Goal: Task Accomplishment & Management: Complete application form

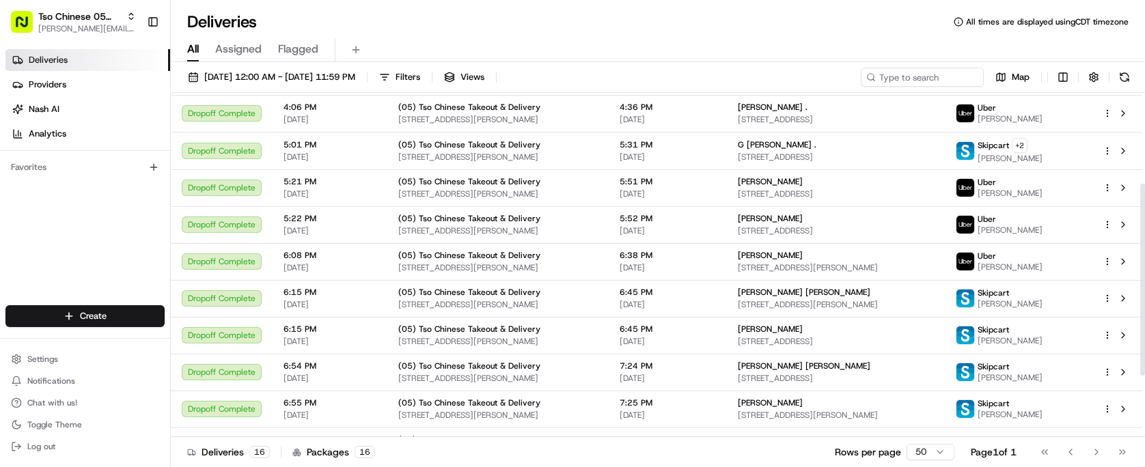
scroll to position [274, 0]
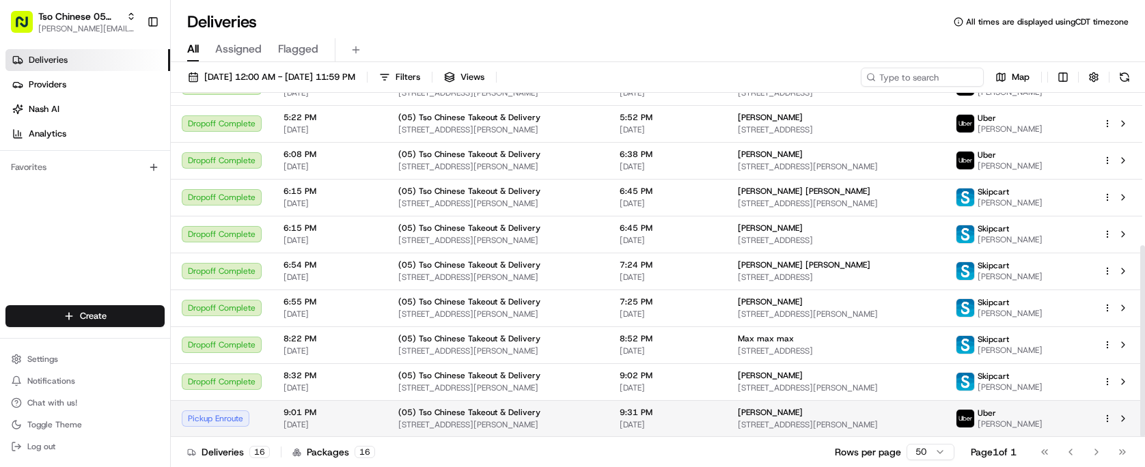
click at [1103, 421] on html "Tso Chinese 05 Menchaca [EMAIL_ADDRESS][DOMAIN_NAME] Toggle Sidebar Deliveries …" at bounding box center [572, 233] width 1145 height 467
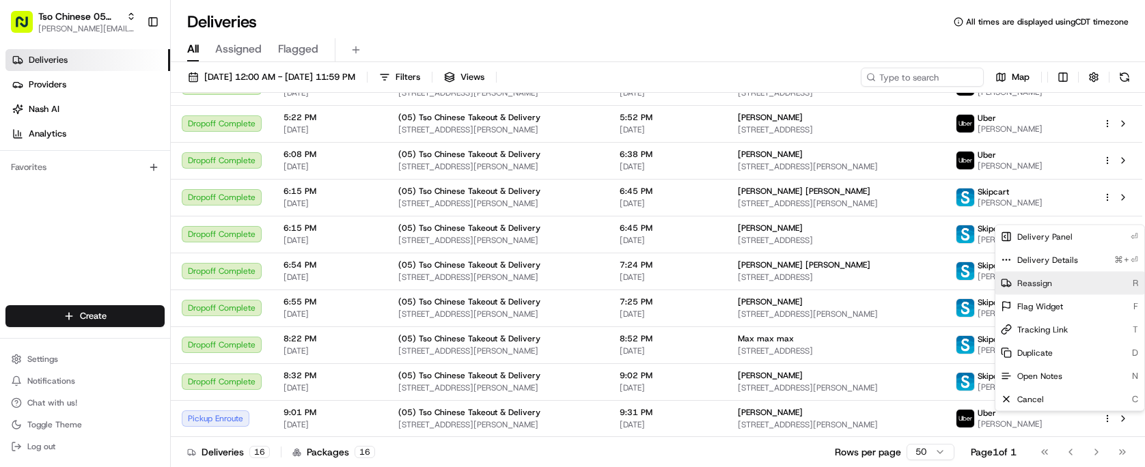
click at [1077, 275] on div "Reassign R" at bounding box center [1069, 283] width 149 height 23
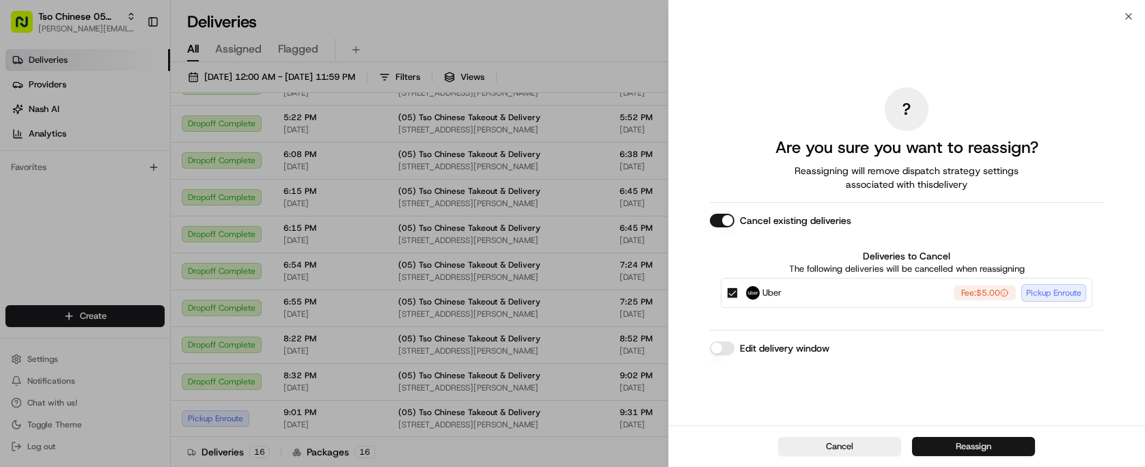
click at [1009, 449] on button "Reassign" at bounding box center [973, 446] width 123 height 19
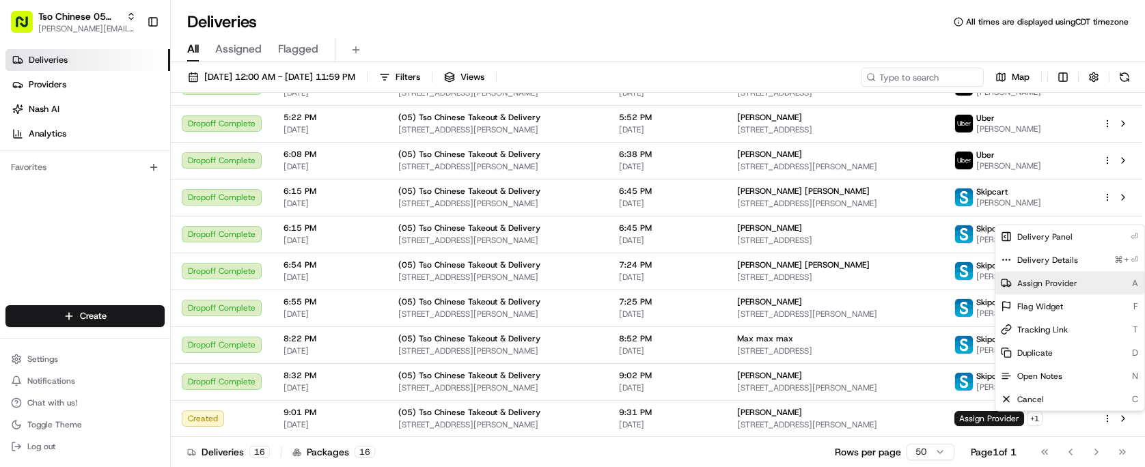
click at [1071, 287] on span "Assign Provider" at bounding box center [1047, 283] width 60 height 11
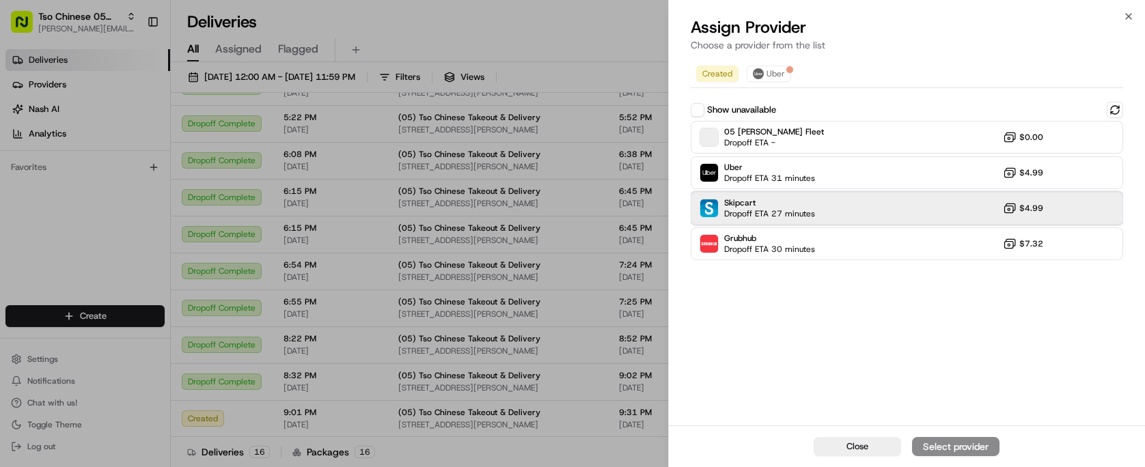
click at [909, 201] on div "Skipcart Dropoff ETA 27 minutes $4.99" at bounding box center [907, 208] width 432 height 33
click at [984, 448] on div "Assign Provider" at bounding box center [955, 447] width 67 height 14
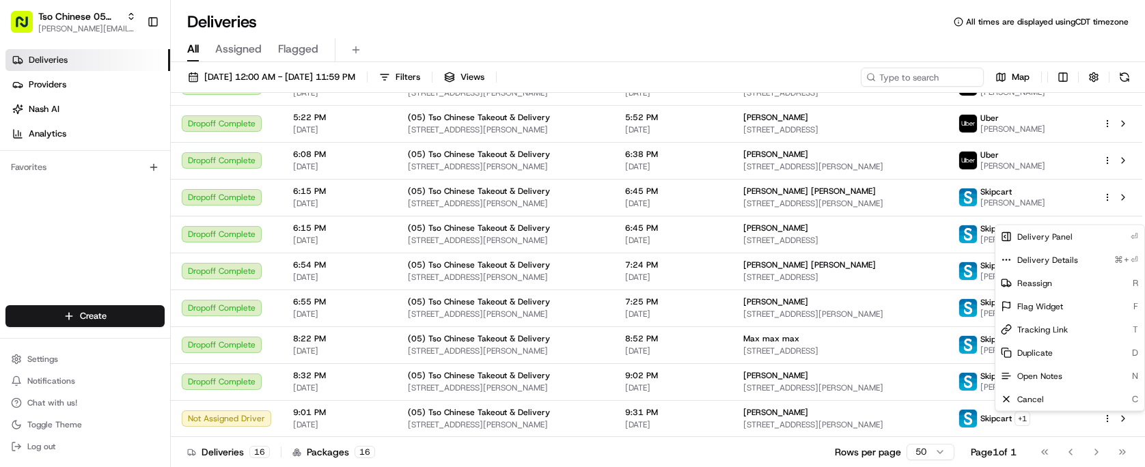
click at [603, 450] on div "Deliveries 16 Packages 16 Rows per page 50 Page 1 of 1 Go to first page Go to p…" at bounding box center [658, 452] width 974 height 31
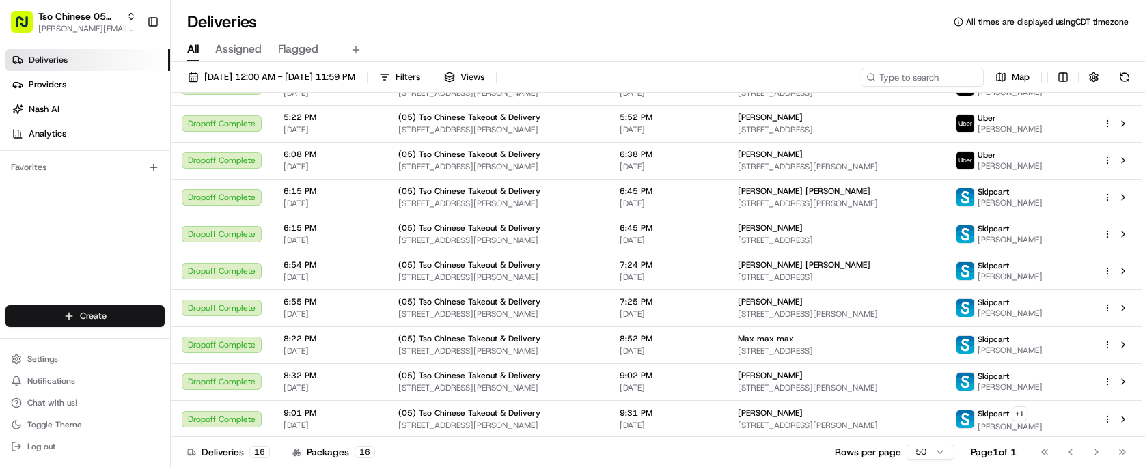
click at [102, 318] on html "Tso Chinese 05 Menchaca [EMAIL_ADDRESS][DOMAIN_NAME] Toggle Sidebar Deliveries …" at bounding box center [572, 233] width 1145 height 467
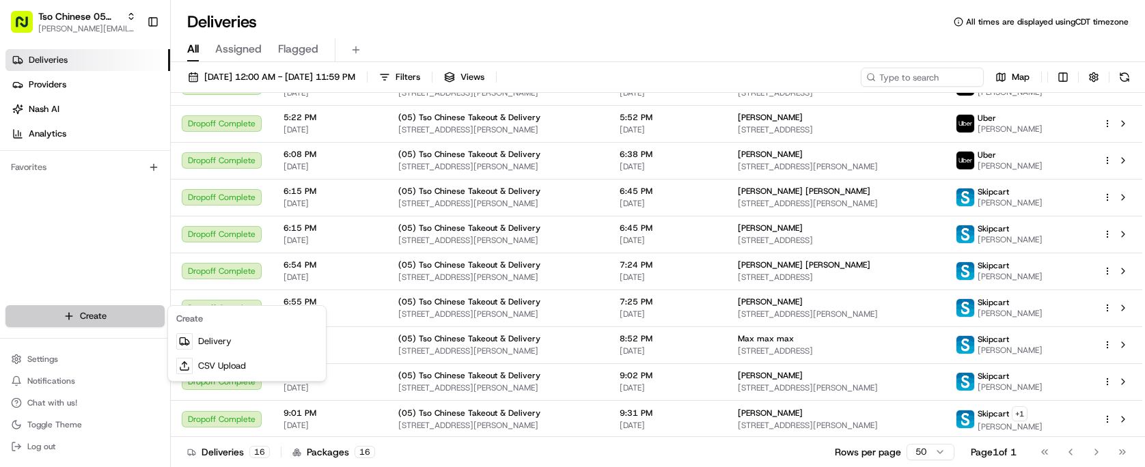
click at [102, 318] on html "Tso Chinese 05 Menchaca [EMAIL_ADDRESS][DOMAIN_NAME] Toggle Sidebar Deliveries …" at bounding box center [572, 233] width 1145 height 467
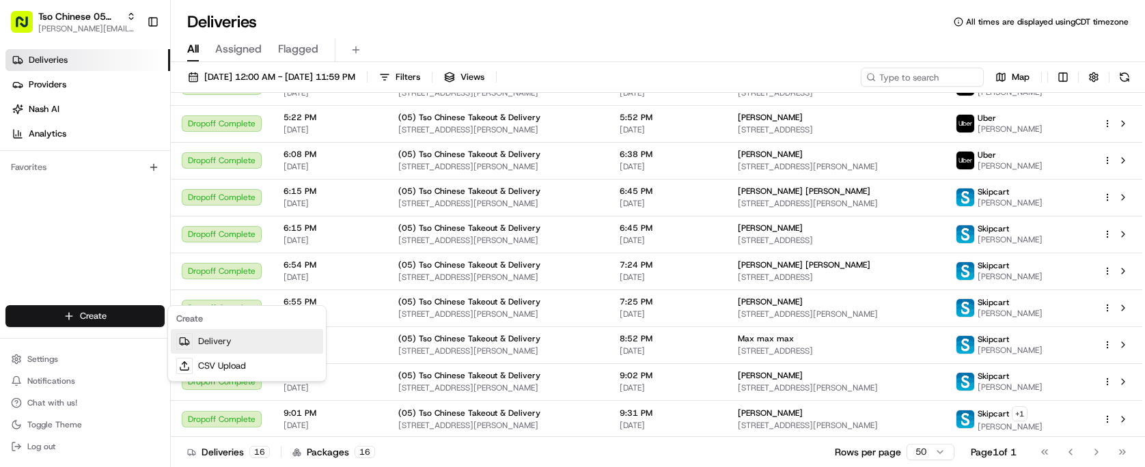
click at [208, 348] on link "Delivery" at bounding box center [247, 341] width 152 height 25
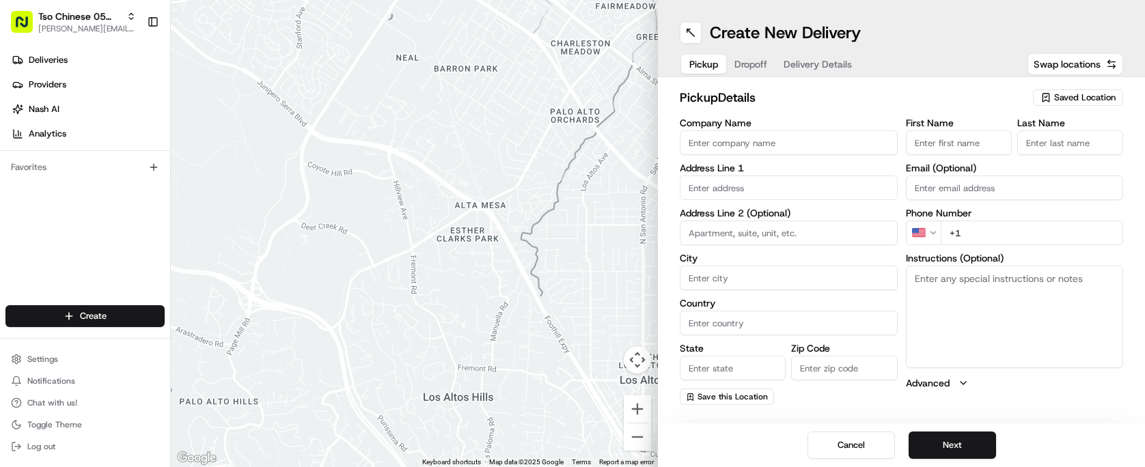
click at [1065, 94] on span "Saved Location" at bounding box center [1084, 98] width 61 height 12
click at [1027, 152] on span "(05) Tso Chinese Takeout & Delivery (05)" at bounding box center [1055, 149] width 168 height 12
type input "(05) Tso Chinese Takeout & Delivery"
type input "[STREET_ADDRESS][PERSON_NAME]"
type input "Ste 100"
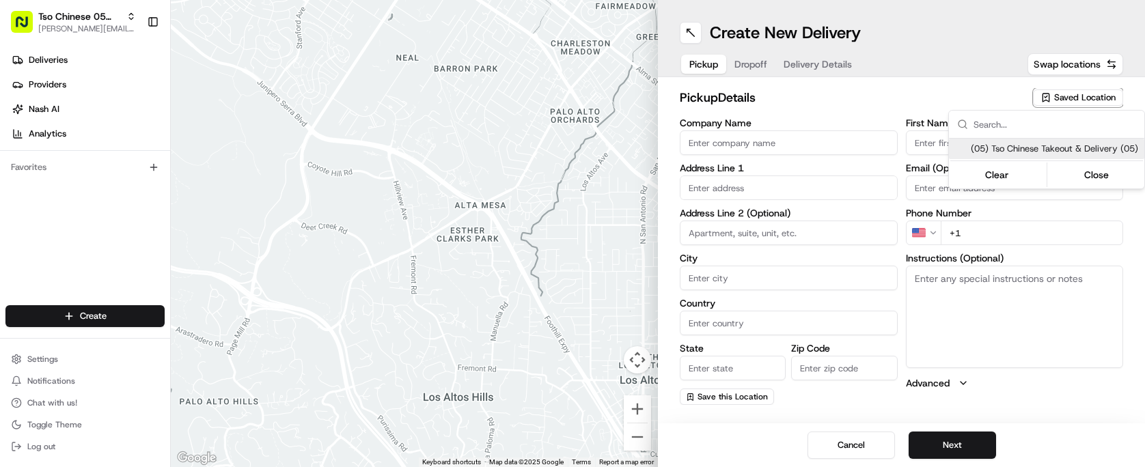
type input "Austin"
type input "US"
type input "[GEOGRAPHIC_DATA]"
type input "78748"
type input "Tso Chinese"
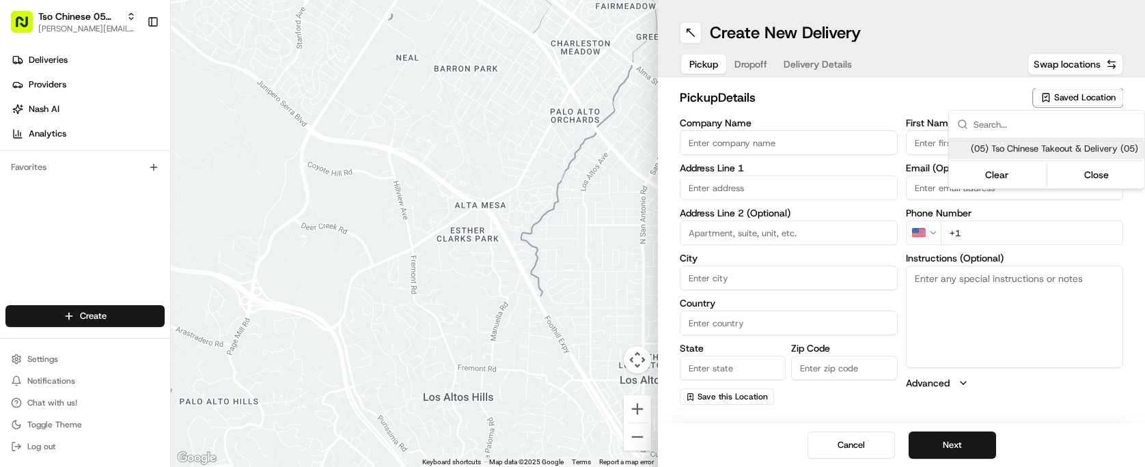
type input "[PERSON_NAME] Manager"
type input "[EMAIL_ADDRESS][DOMAIN_NAME]"
type input "[PHONE_NUMBER]"
type textarea "Submit a picture displaying address & food as Proof of Delivery. Envía una foto…"
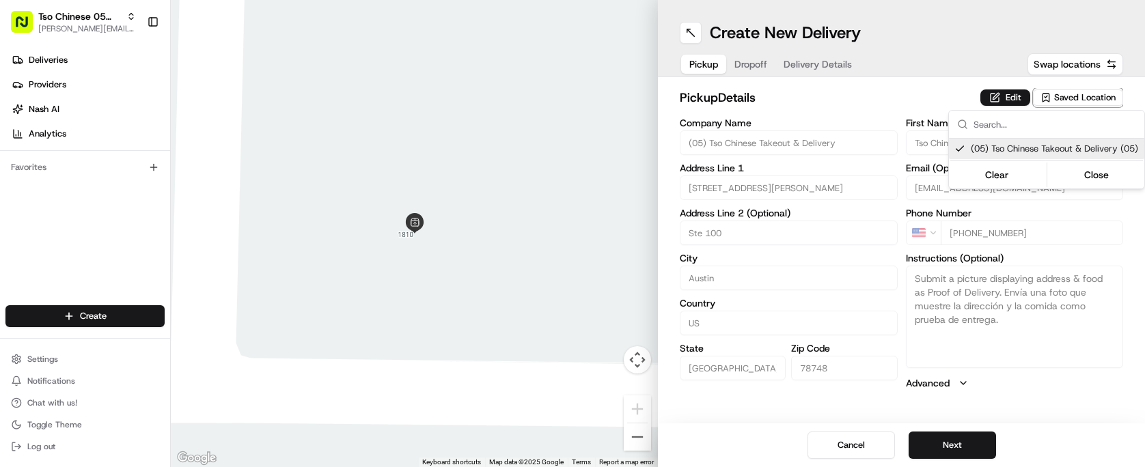
click at [900, 109] on html "Tso Chinese 05 Menchaca [EMAIL_ADDRESS][DOMAIN_NAME] Toggle Sidebar Deliveries …" at bounding box center [572, 233] width 1145 height 467
click at [760, 64] on span "Dropoff" at bounding box center [750, 64] width 33 height 14
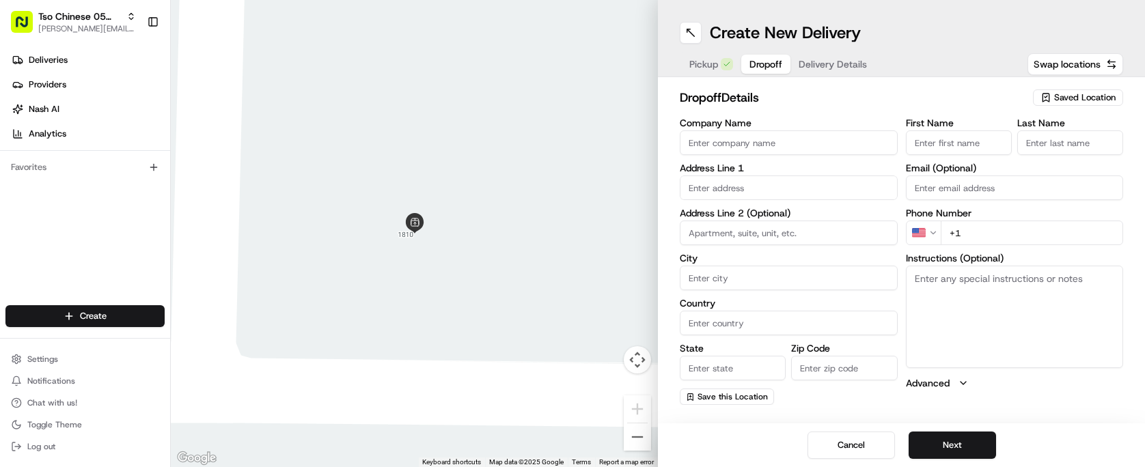
click at [818, 64] on span "Delivery Details" at bounding box center [833, 64] width 68 height 14
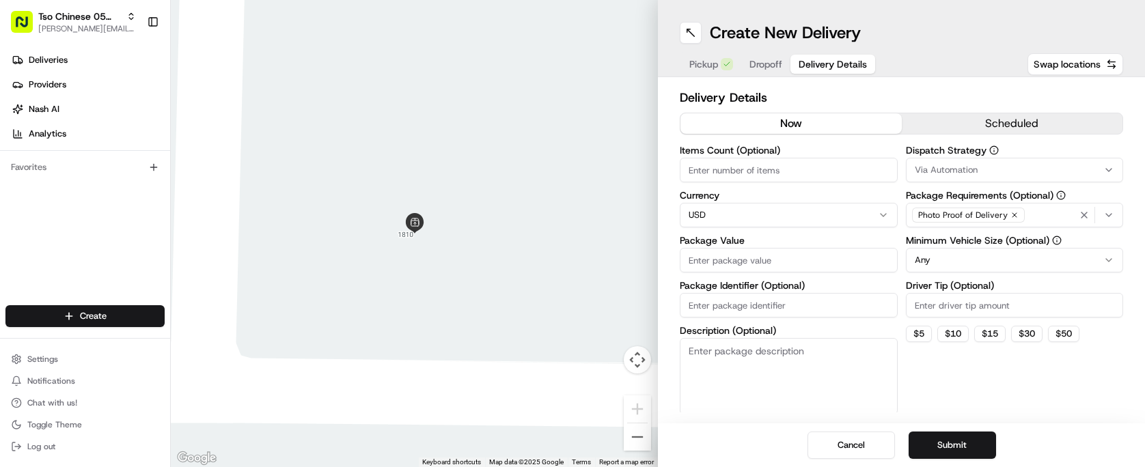
click at [818, 64] on span "Delivery Details" at bounding box center [833, 64] width 68 height 14
click at [777, 302] on input "Package Identifier (Optional)" at bounding box center [789, 305] width 218 height 25
paste input "SRJN4GF"
type input "SRJN4GF"
click at [933, 302] on input "Driver Tip (Optional)" at bounding box center [1015, 305] width 218 height 25
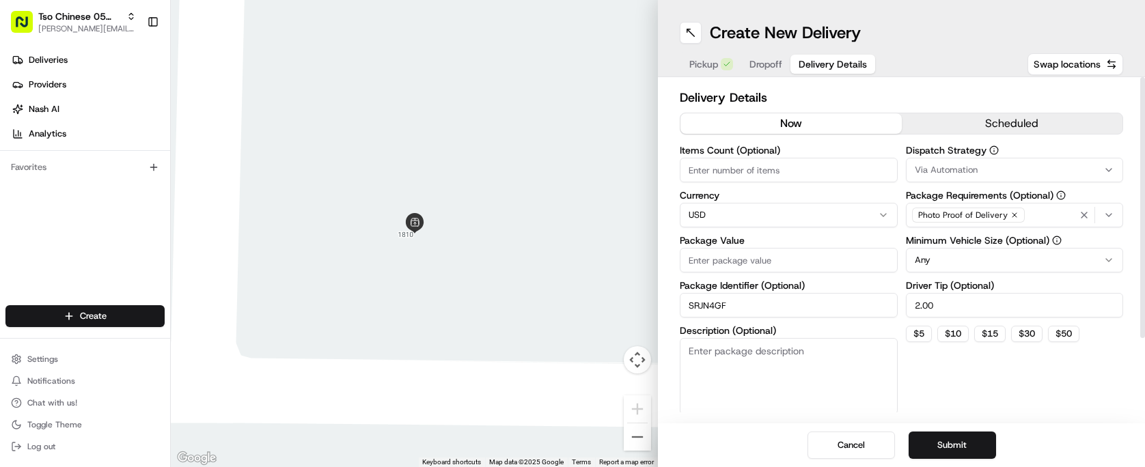
type input "2.00"
click at [957, 161] on button "Via Automation" at bounding box center [1015, 170] width 218 height 25
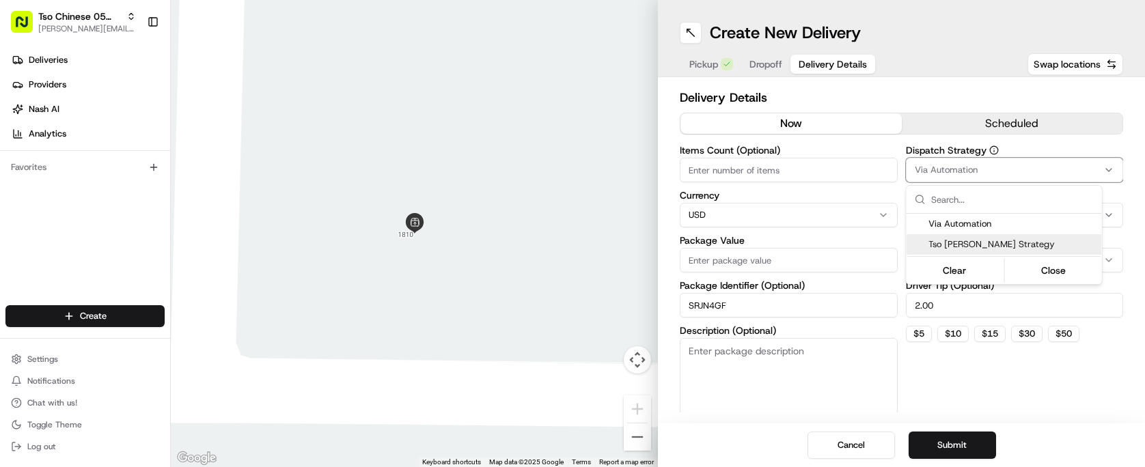
click at [967, 240] on span "Tso [PERSON_NAME] Strategy" at bounding box center [1012, 244] width 168 height 12
click at [830, 171] on html "Tso Chinese 05 Menchaca paul@tsochinese.com Toggle Sidebar Deliveries Providers…" at bounding box center [572, 233] width 1145 height 467
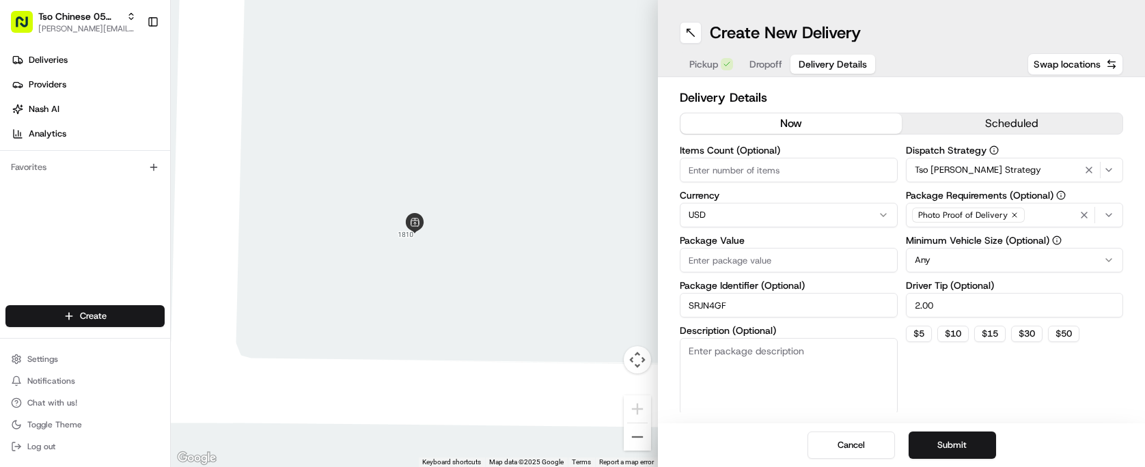
click at [830, 171] on input "Items Count (Optional)" at bounding box center [789, 170] width 218 height 25
type input "3"
click at [802, 264] on input "Package Value" at bounding box center [789, 260] width 218 height 25
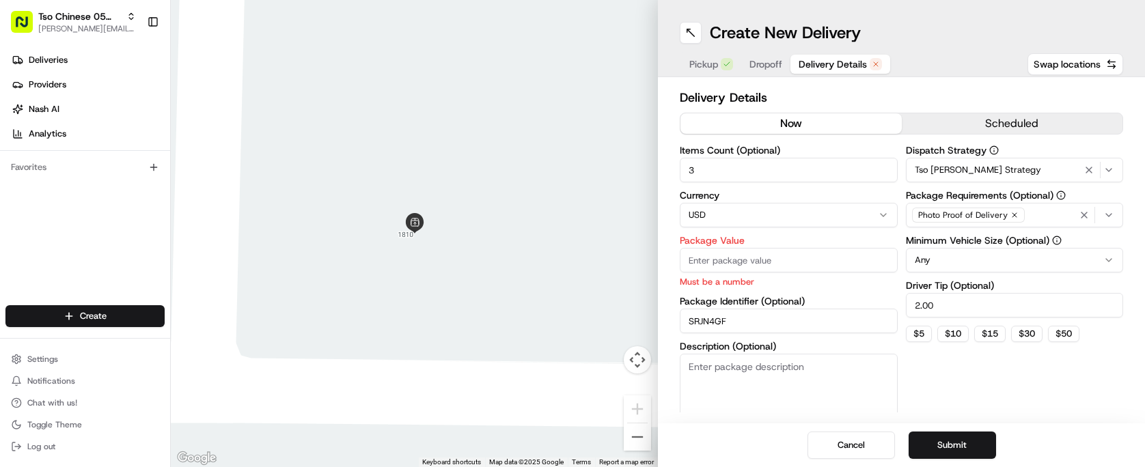
paste input "28.09"
type input "28.09"
click at [957, 355] on div "Dispatch Strategy Tso [PERSON_NAME] Strategy Package Requirements (Optional) Ph…" at bounding box center [1015, 288] width 218 height 285
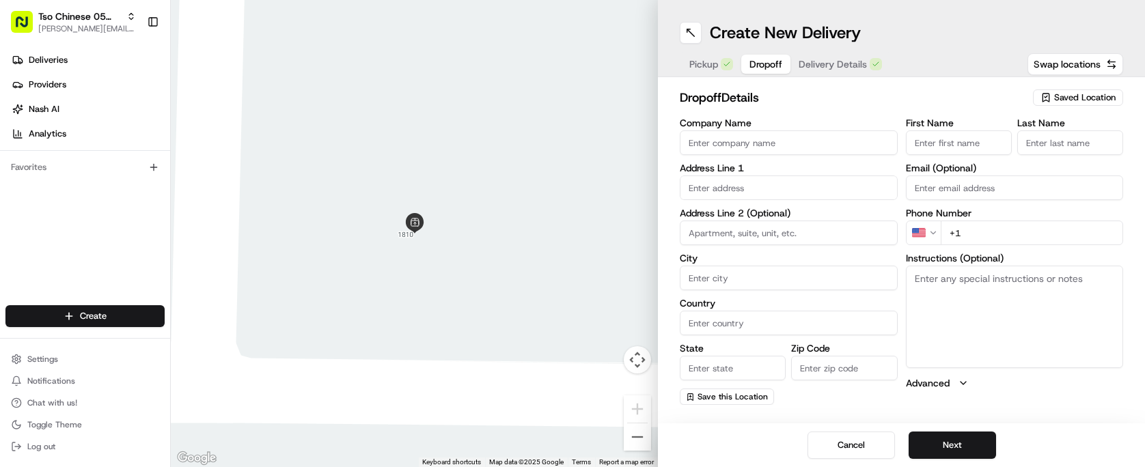
click at [764, 59] on span "Dropoff" at bounding box center [765, 64] width 33 height 14
click at [771, 195] on input "text" at bounding box center [789, 188] width 218 height 25
paste input "9516 Lynnhaven St"
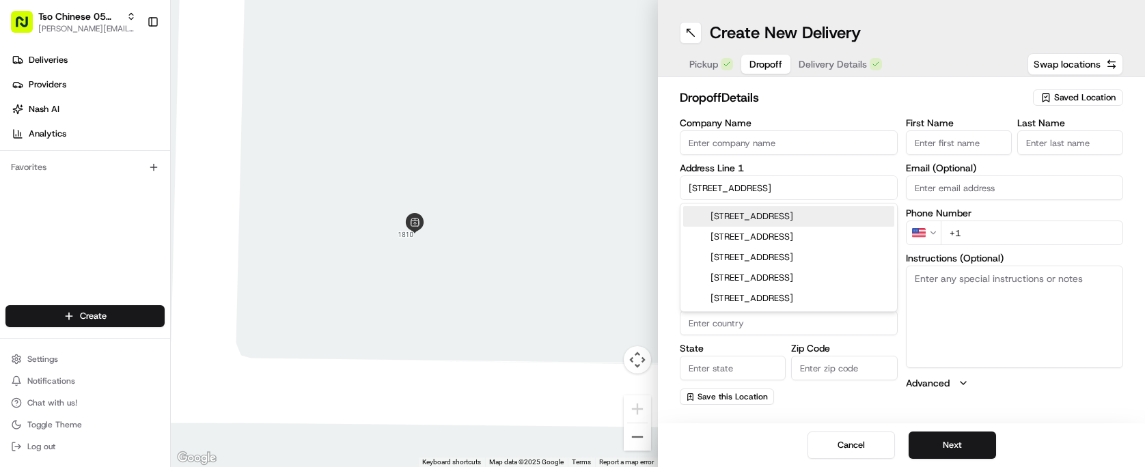
click at [810, 215] on div "9516 Lynnhaven St, Austin, TX" at bounding box center [788, 216] width 211 height 20
type input "[STREET_ADDRESS]"
type input "Austin"
type input "[GEOGRAPHIC_DATA]"
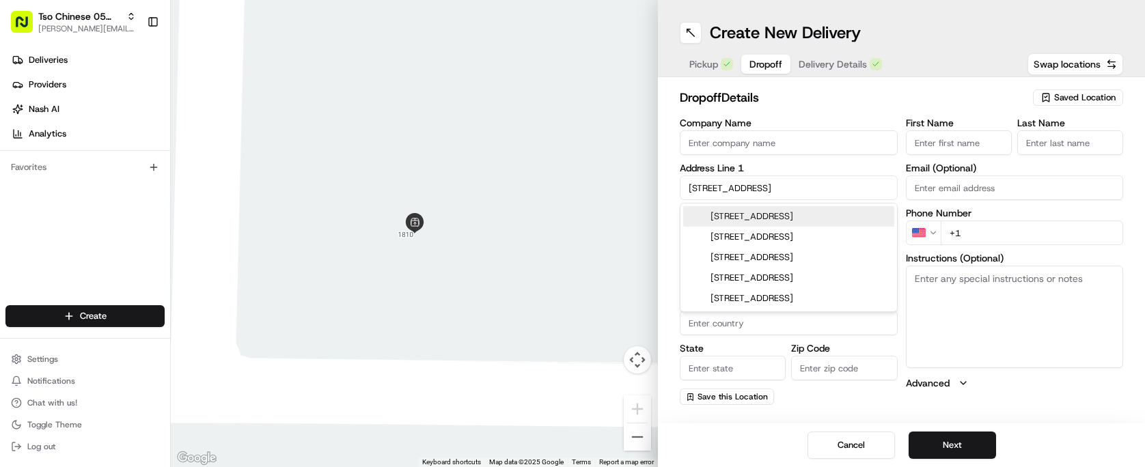
type input "78749"
type input "9516 Lynnhaven Street"
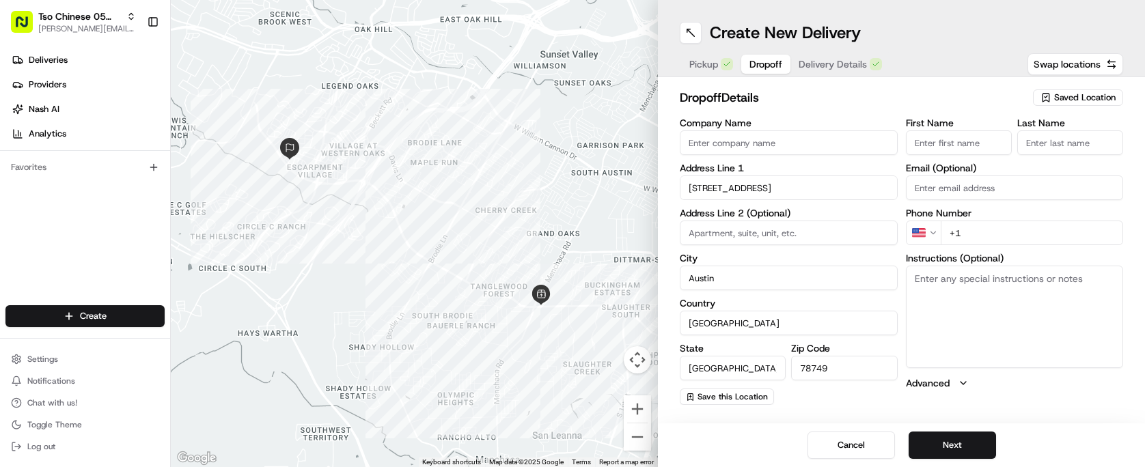
click at [969, 148] on input "First Name" at bounding box center [959, 142] width 106 height 25
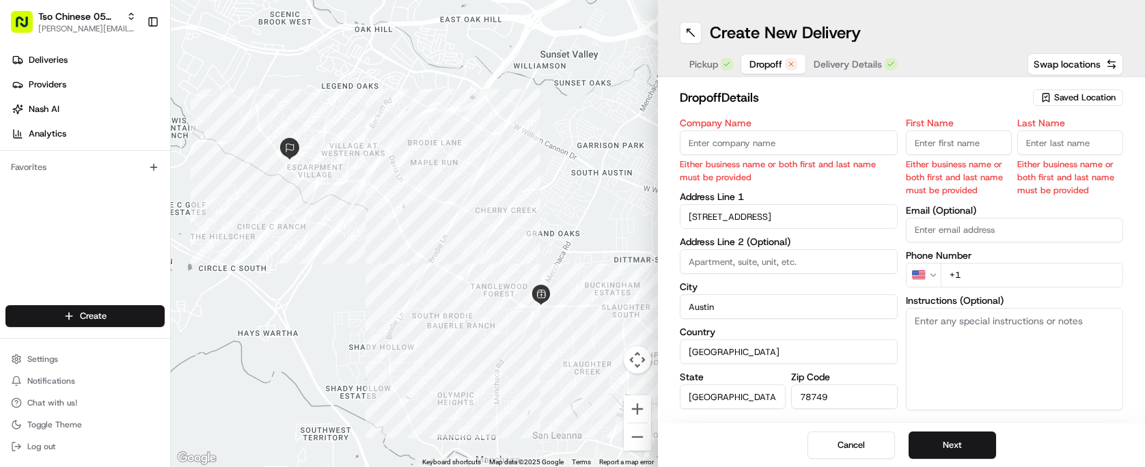
paste input "Alejandra Camarena"
type input "Alejandra Camarena"
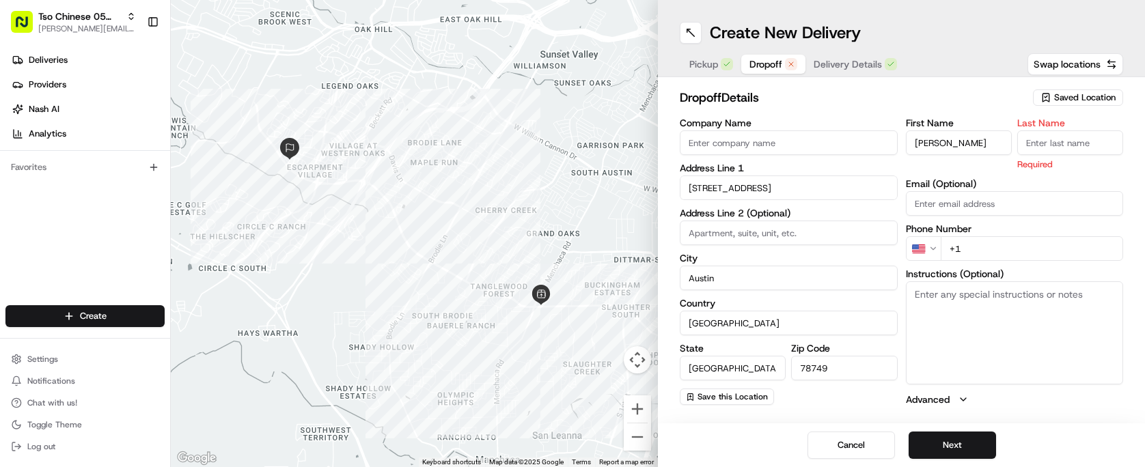
click at [1027, 142] on input "Last Name" at bounding box center [1070, 142] width 106 height 25
type input "."
click at [963, 75] on div "Pickup Dropoff Delivery Details Swap locations" at bounding box center [901, 64] width 443 height 25
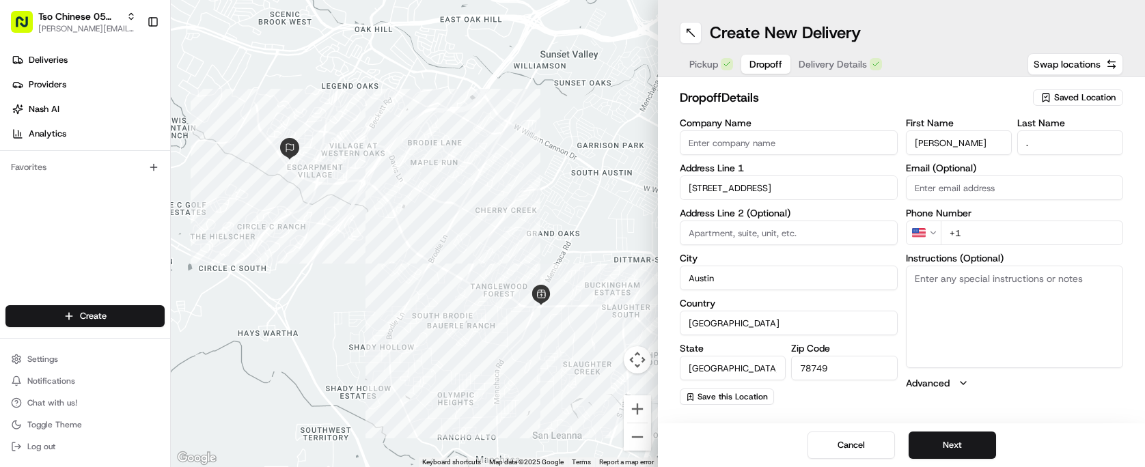
click at [1004, 238] on input "+1" at bounding box center [1032, 233] width 183 height 25
paste input "335 305 2688"
type input "+1 335 305 2688"
click at [860, 105] on h2 "dropoff Details" at bounding box center [852, 97] width 345 height 19
click at [953, 451] on button "Next" at bounding box center [952, 445] width 87 height 27
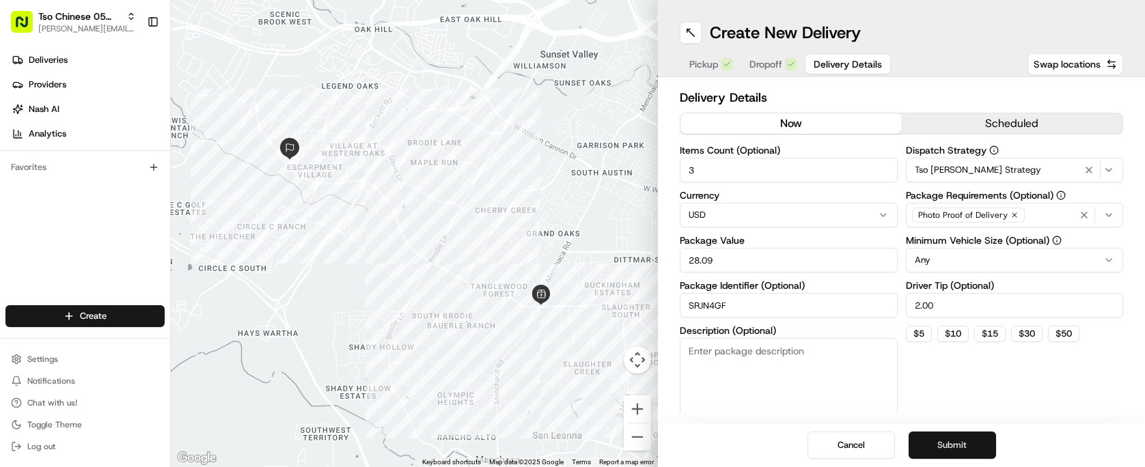
click at [953, 452] on button "Submit" at bounding box center [952, 445] width 87 height 27
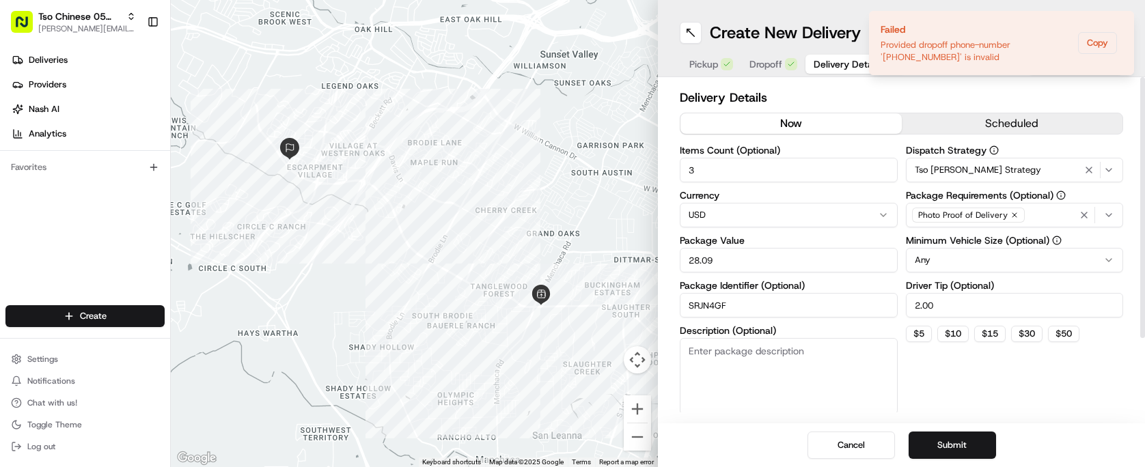
click at [922, 89] on h2 "Delivery Details" at bounding box center [901, 97] width 443 height 19
click at [795, 71] on button "Dropoff" at bounding box center [773, 64] width 64 height 19
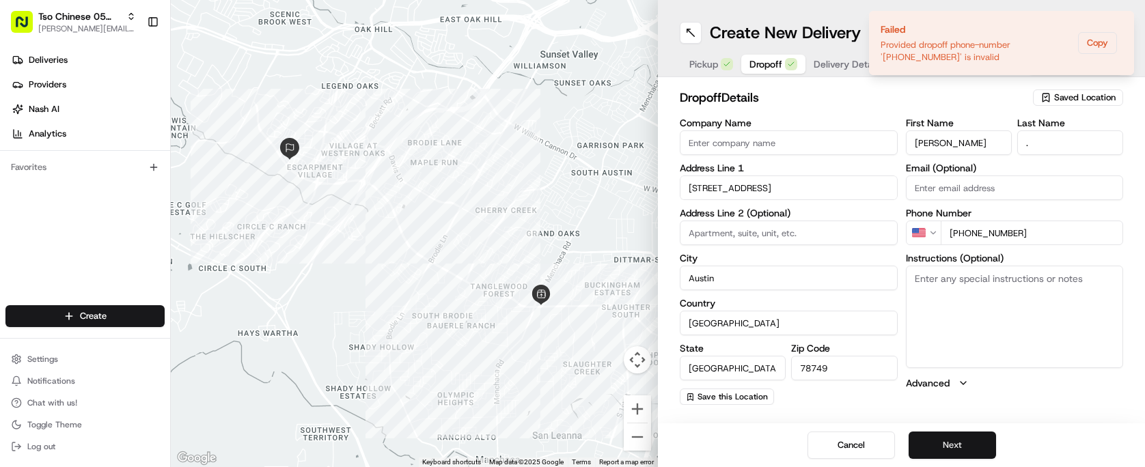
click at [954, 444] on button "Next" at bounding box center [952, 445] width 87 height 27
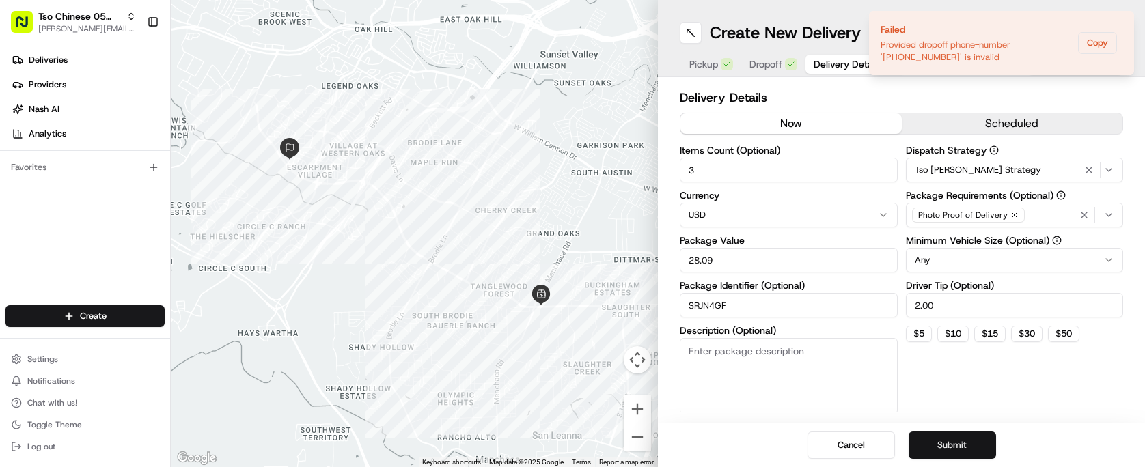
click at [954, 444] on button "Submit" at bounding box center [952, 445] width 87 height 27
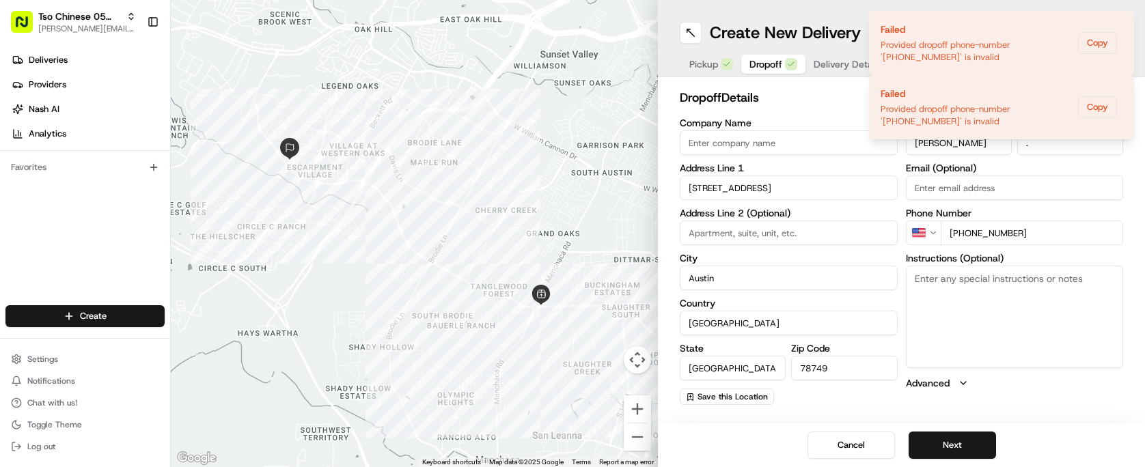
click at [788, 62] on icon "button" at bounding box center [791, 64] width 8 height 8
click at [957, 232] on input "+1 335 305 2688" at bounding box center [1032, 233] width 183 height 25
click at [962, 233] on input "+1 335 305 2688" at bounding box center [1032, 233] width 183 height 25
click at [1042, 234] on input "+1 335 305 2688" at bounding box center [1032, 233] width 183 height 25
click at [974, 232] on input "+1 335 305 2688" at bounding box center [1032, 233] width 183 height 25
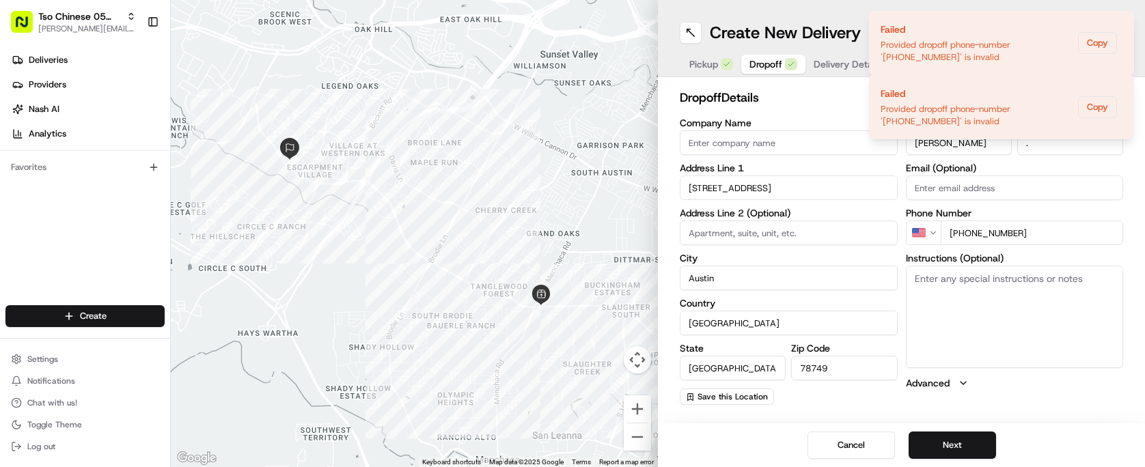
click at [980, 236] on input "+1 335 305 2688" at bounding box center [1032, 233] width 183 height 25
type input "+1 512 305 2688"
click at [953, 439] on button "Next" at bounding box center [952, 445] width 87 height 27
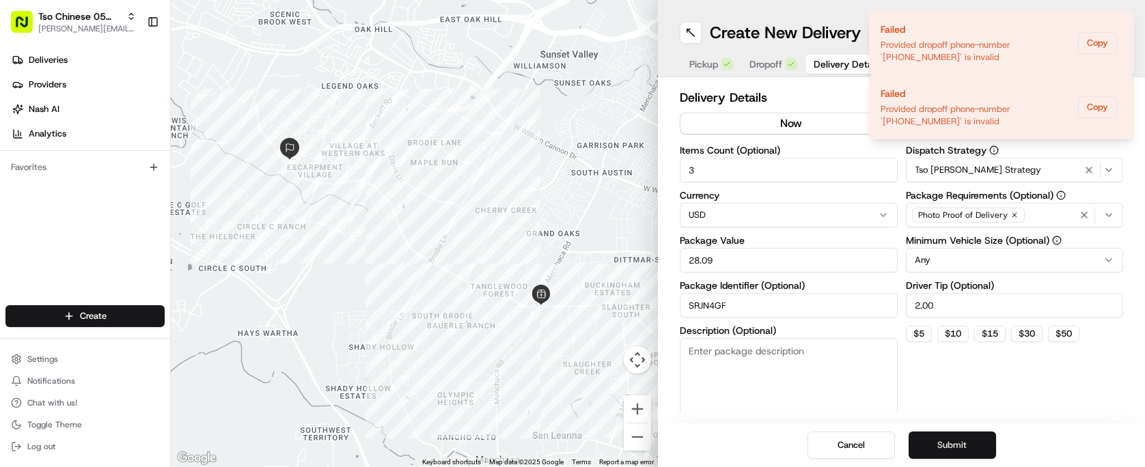
click at [953, 439] on button "Submit" at bounding box center [952, 445] width 87 height 27
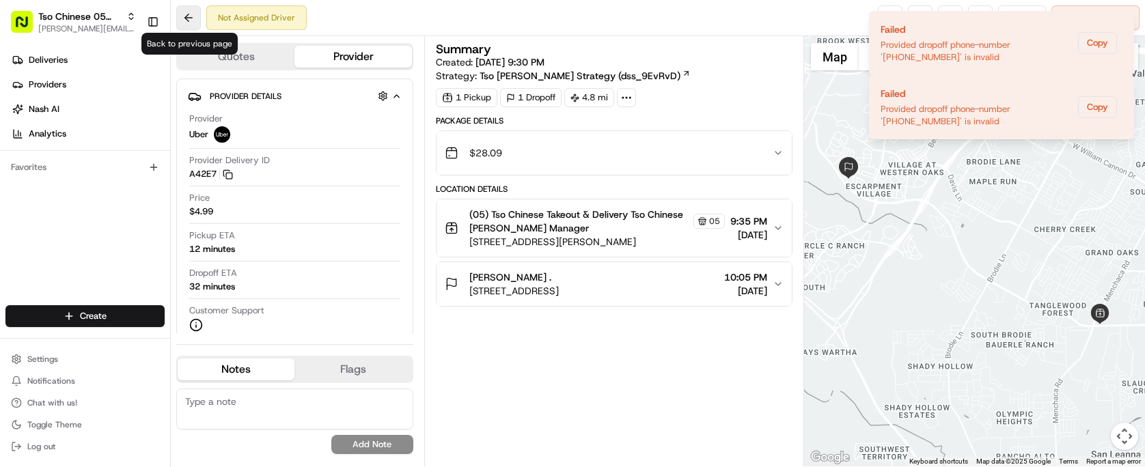
click at [185, 18] on button at bounding box center [188, 17] width 25 height 25
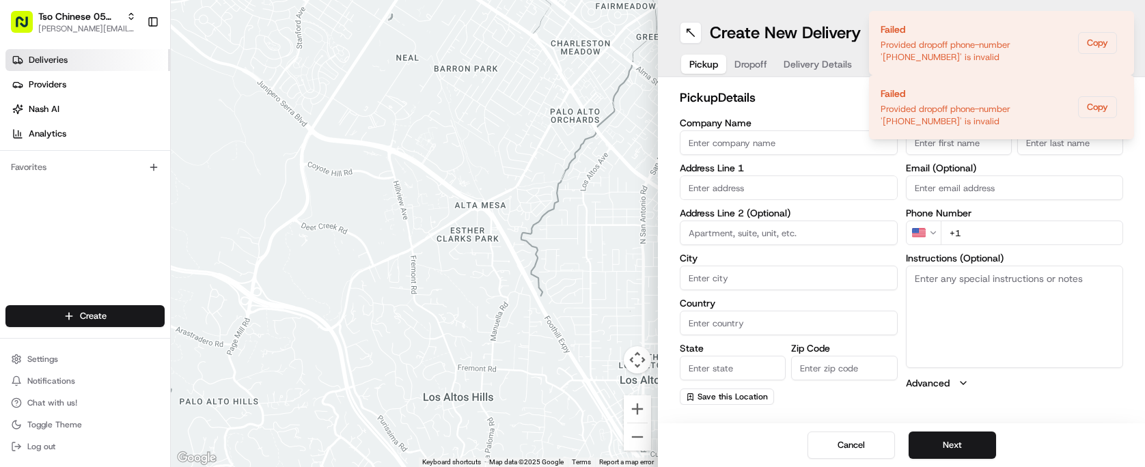
click at [74, 68] on link "Deliveries" at bounding box center [87, 60] width 165 height 22
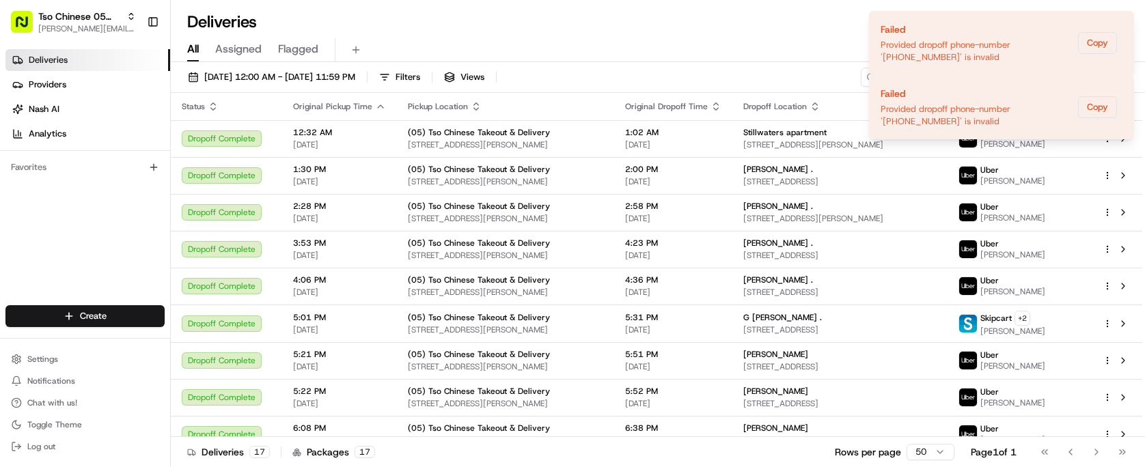
click at [777, 33] on div "All Assigned Flagged" at bounding box center [658, 47] width 974 height 29
click at [84, 33] on span "[PERSON_NAME][EMAIL_ADDRESS][DOMAIN_NAME]" at bounding box center [87, 28] width 98 height 11
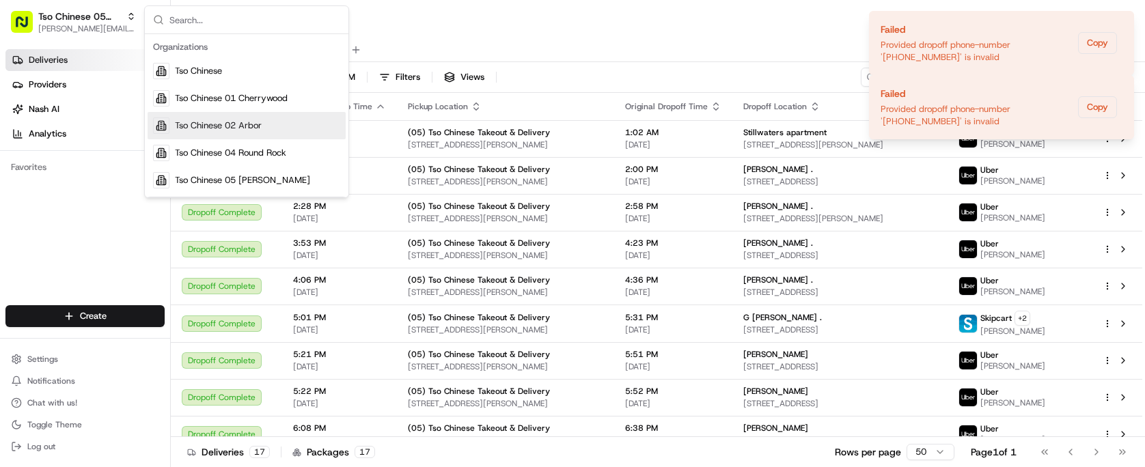
click at [254, 131] on span "Tso Chinese 02 Arbor" at bounding box center [218, 126] width 87 height 12
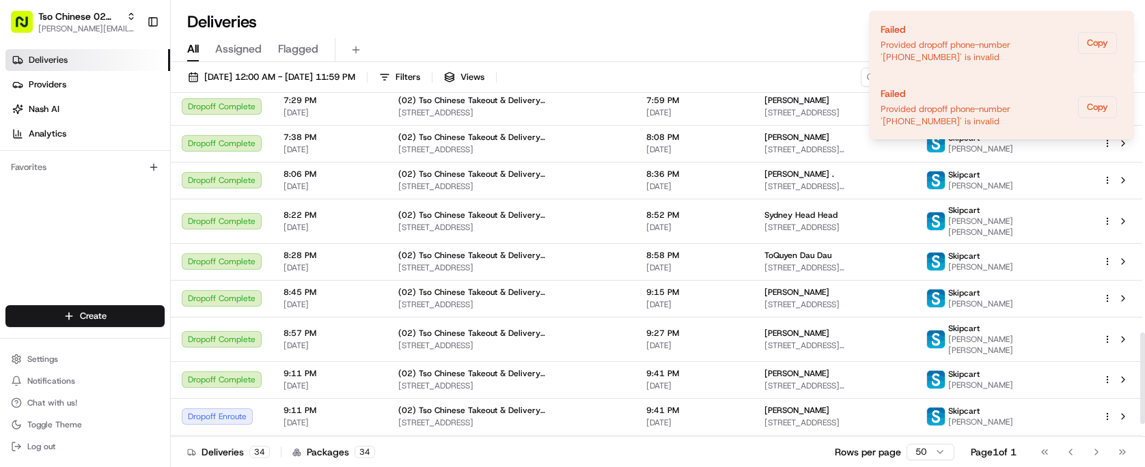
scroll to position [952, 0]
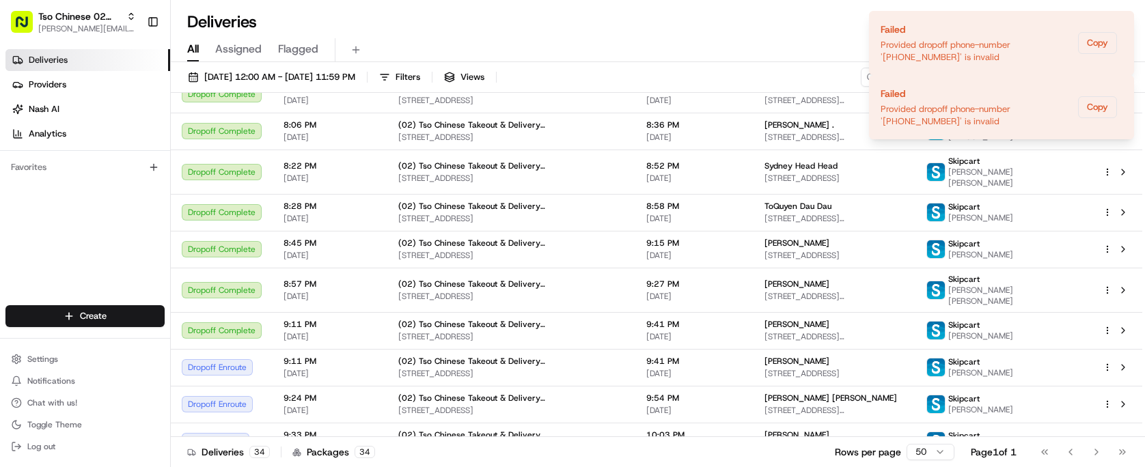
click at [80, 64] on link "Deliveries" at bounding box center [87, 60] width 165 height 22
click at [70, 59] on link "Deliveries" at bounding box center [87, 60] width 165 height 22
click at [70, 25] on span "[PERSON_NAME][EMAIL_ADDRESS][DOMAIN_NAME]" at bounding box center [87, 28] width 98 height 11
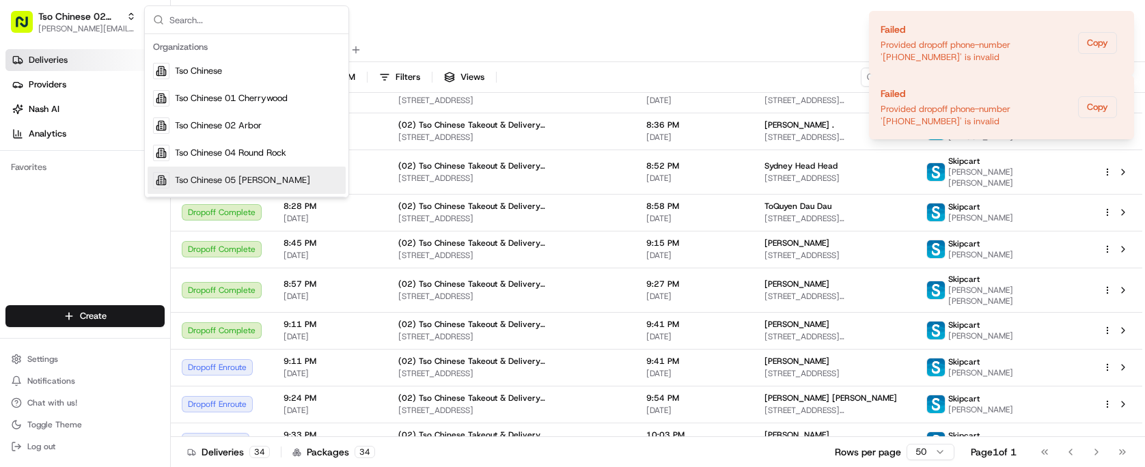
click at [251, 185] on span "Tso Chinese 05 [PERSON_NAME]" at bounding box center [242, 180] width 135 height 12
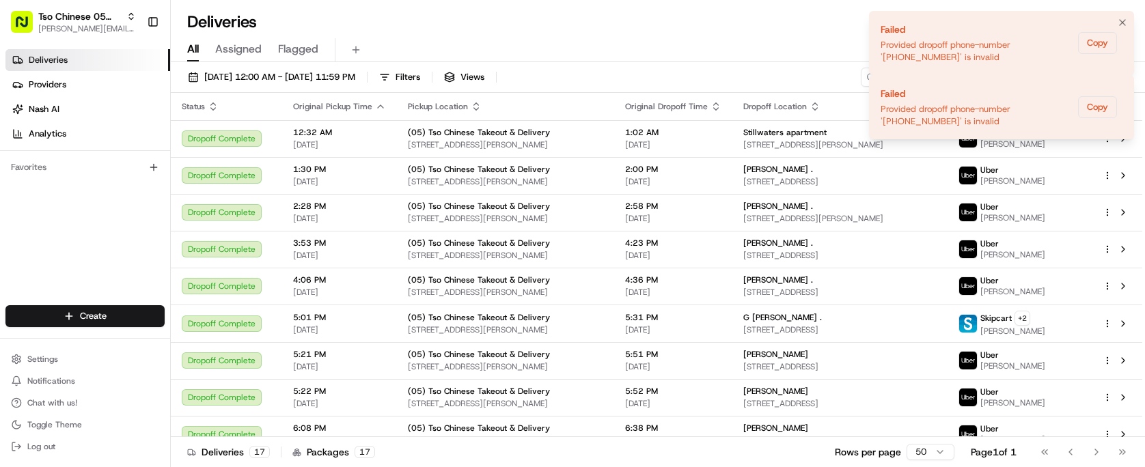
click at [1068, 29] on div "Failed" at bounding box center [977, 30] width 192 height 14
click at [898, 24] on div "Failed" at bounding box center [977, 30] width 192 height 14
click at [103, 317] on html "Tso Chinese 05 Menchaca [EMAIL_ADDRESS][DOMAIN_NAME] Toggle Sidebar Deliveries …" at bounding box center [572, 233] width 1145 height 467
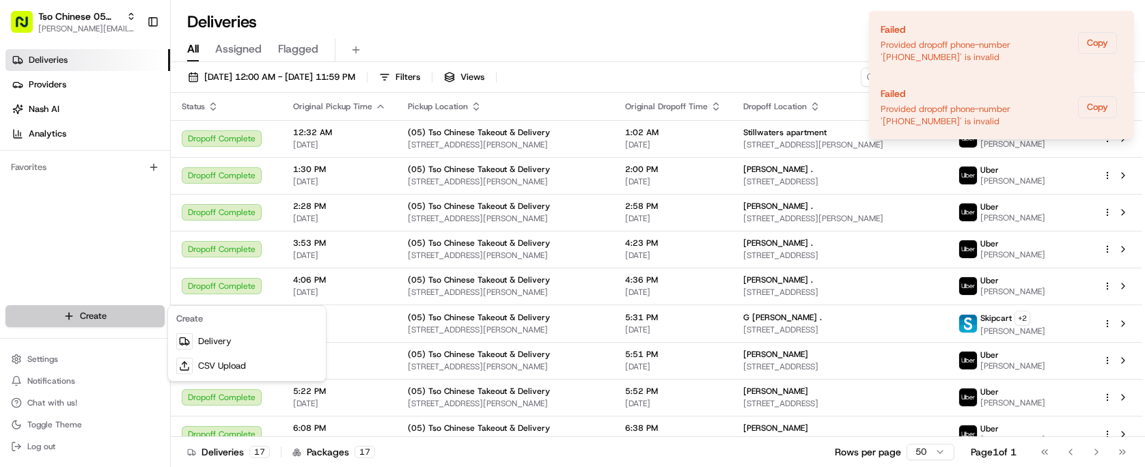
click at [103, 317] on html "Tso Chinese 05 Menchaca [EMAIL_ADDRESS][DOMAIN_NAME] Toggle Sidebar Deliveries …" at bounding box center [572, 233] width 1145 height 467
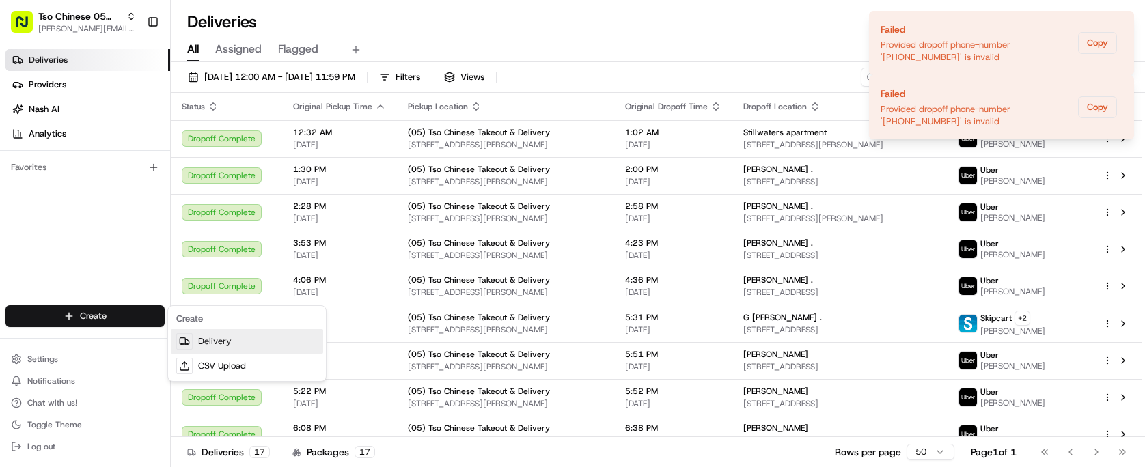
click at [206, 344] on link "Delivery" at bounding box center [247, 341] width 152 height 25
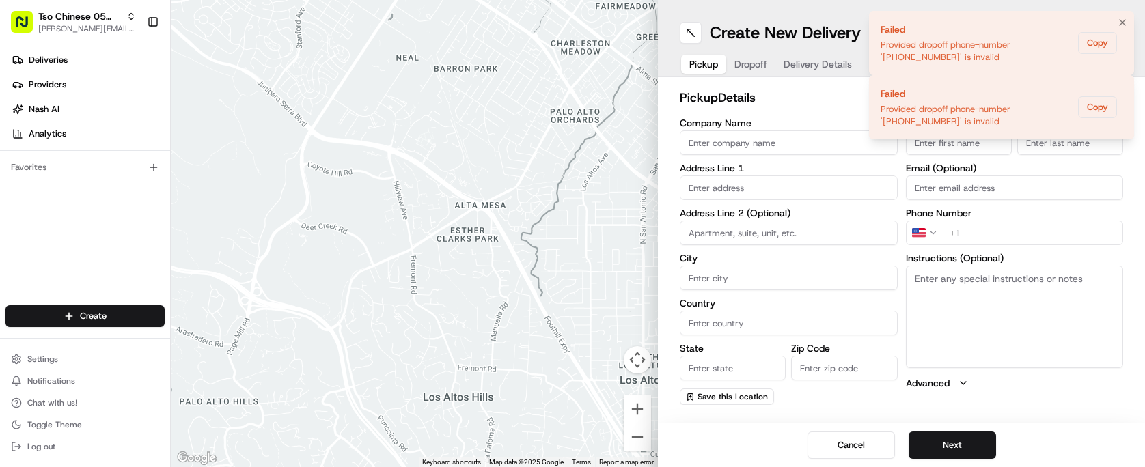
click at [1058, 42] on div "Provided dropoff phone-number '+13353052688' is invalid" at bounding box center [977, 51] width 192 height 25
click at [909, 28] on div "Failed" at bounding box center [977, 30] width 192 height 14
click at [881, 76] on li "Failed Provided dropoff phone-number '+13353052688' is invalid Copy" at bounding box center [1001, 107] width 265 height 64
drag, startPoint x: 955, startPoint y: 82, endPoint x: 706, endPoint y: 79, distance: 249.4
click at [706, 79] on div "Tso Chinese 05 Menchaca paul@tsochinese.com Toggle Sidebar Deliveries Providers…" at bounding box center [572, 233] width 1145 height 467
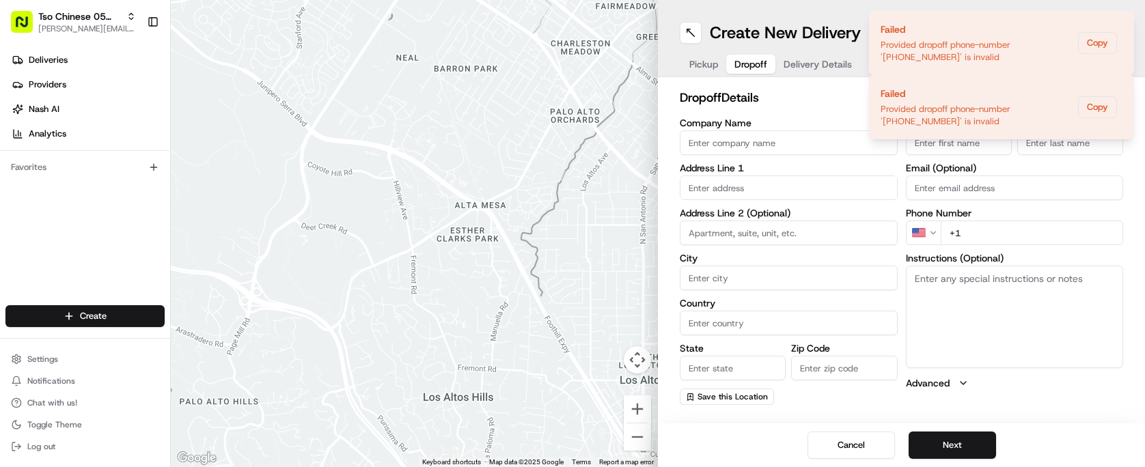
click at [759, 62] on span "Dropoff" at bounding box center [750, 64] width 33 height 14
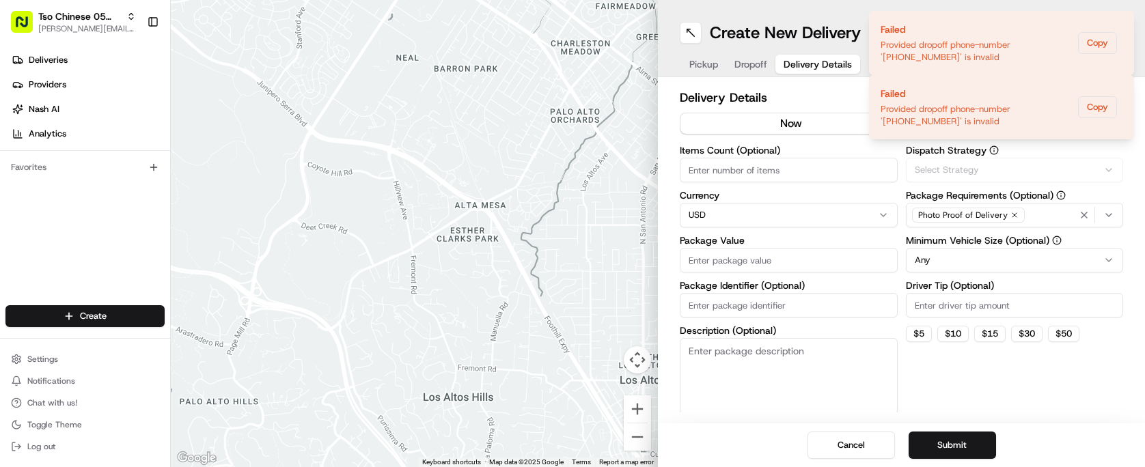
click at [820, 64] on span "Delivery Details" at bounding box center [818, 64] width 68 height 14
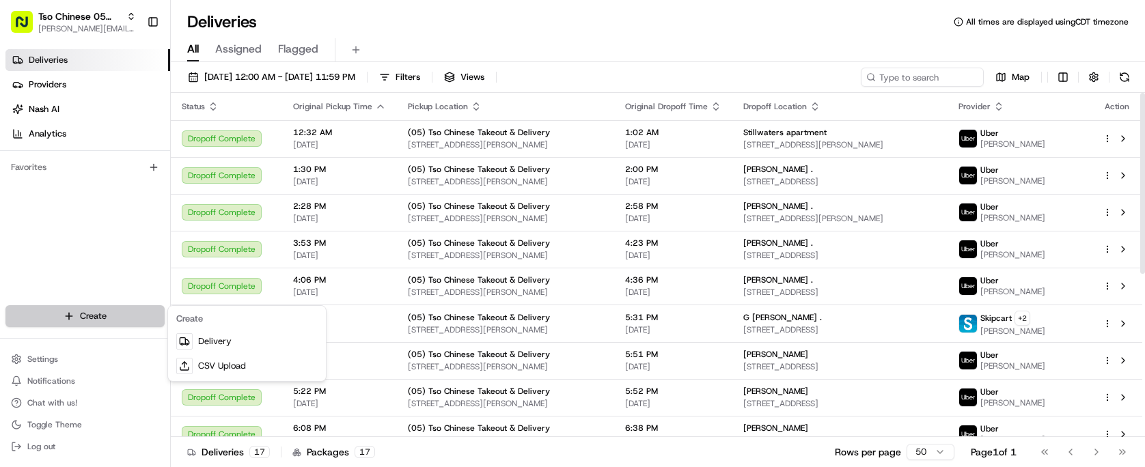
click at [135, 312] on html "Tso Chinese 05 Menchaca [EMAIL_ADDRESS][DOMAIN_NAME] Toggle Sidebar Deliveries …" at bounding box center [572, 233] width 1145 height 467
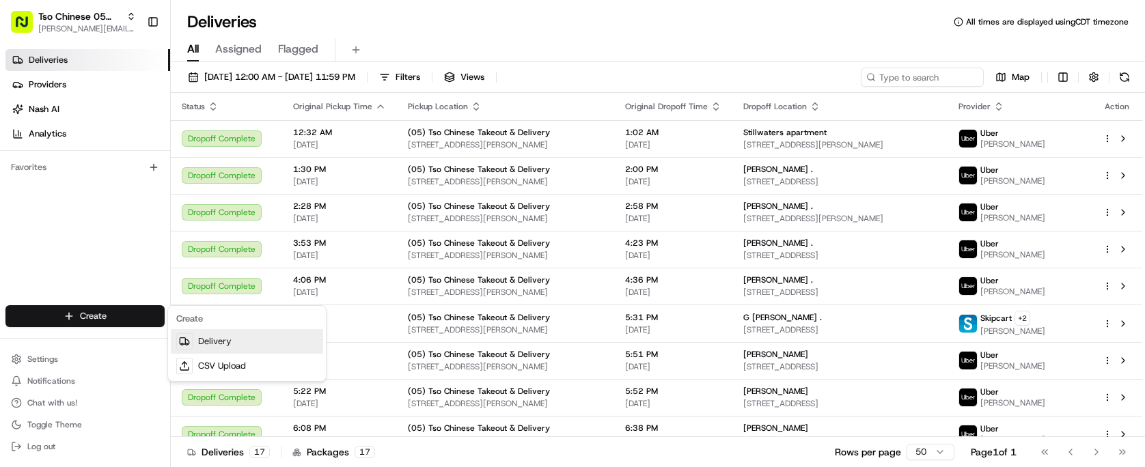
click at [224, 346] on link "Delivery" at bounding box center [247, 341] width 152 height 25
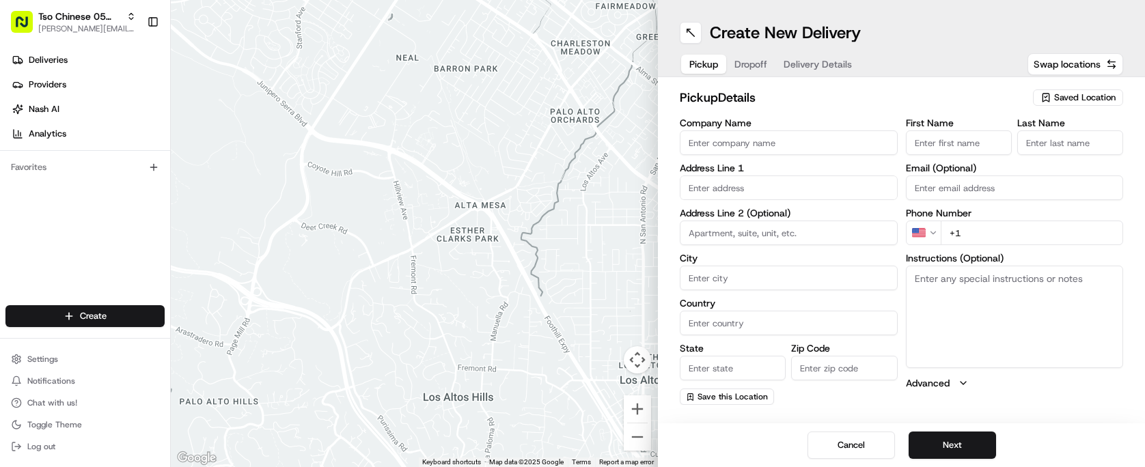
click at [1077, 96] on span "Saved Location" at bounding box center [1084, 98] width 61 height 12
click at [1066, 146] on span "(05) Tso Chinese Takeout & Delivery (05)" at bounding box center [1055, 149] width 168 height 12
type input "(05) Tso Chinese Takeout & Delivery"
type input "[STREET_ADDRESS][PERSON_NAME]"
type input "Ste 100"
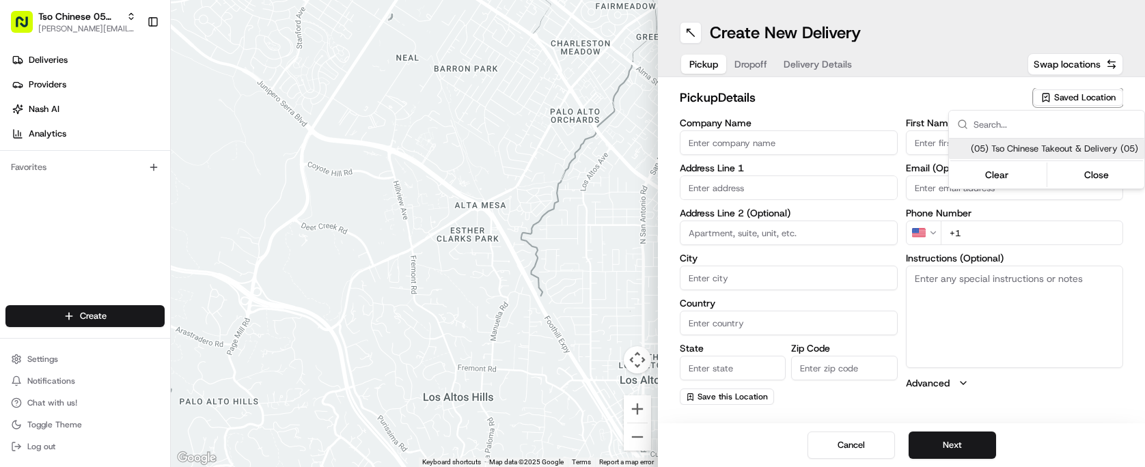
type input "Austin"
type input "US"
type input "[GEOGRAPHIC_DATA]"
type input "78748"
type input "Tso Chinese"
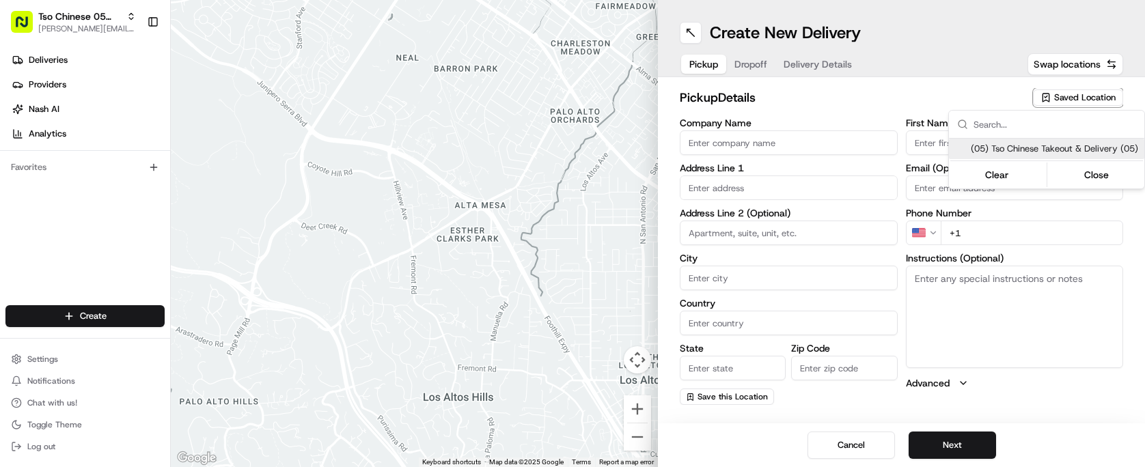
type input "[PERSON_NAME] Manager"
type input "[EMAIL_ADDRESS][DOMAIN_NAME]"
type input "[PHONE_NUMBER]"
type textarea "Submit a picture displaying address & food as Proof of Delivery. Envía una foto…"
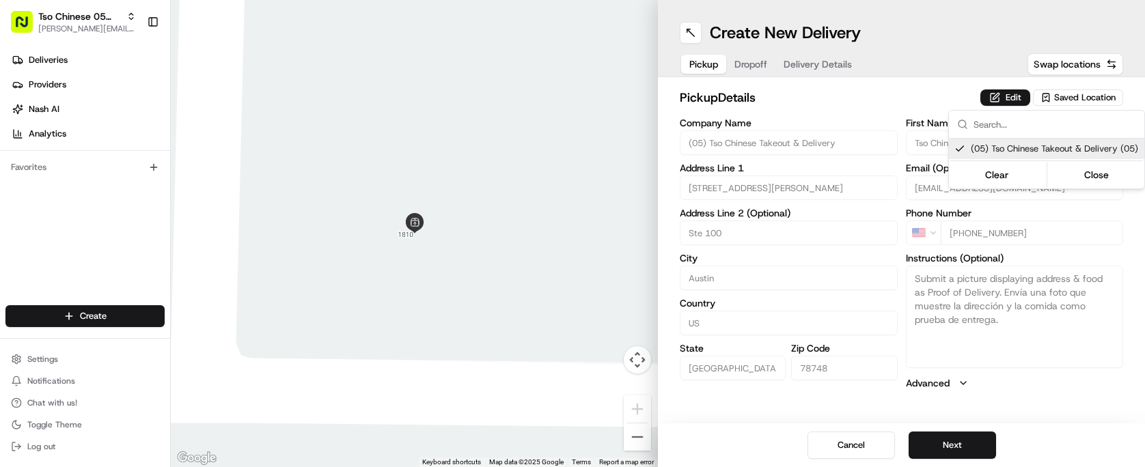
click at [758, 64] on html "Tso Chinese 05 Menchaca [EMAIL_ADDRESS][DOMAIN_NAME] Toggle Sidebar Deliveries …" at bounding box center [572, 233] width 1145 height 467
click at [758, 64] on span "Dropoff" at bounding box center [750, 64] width 33 height 14
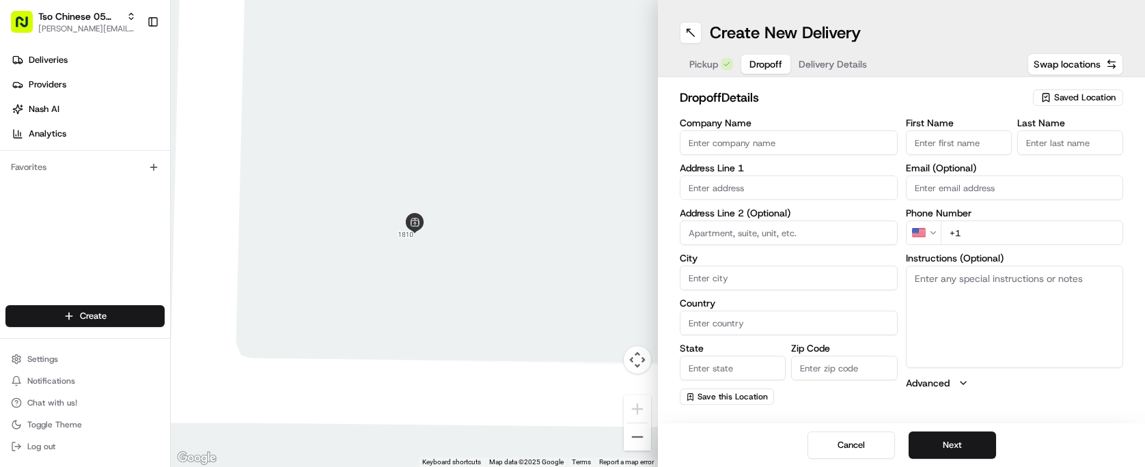
click at [851, 70] on span "Delivery Details" at bounding box center [833, 64] width 68 height 14
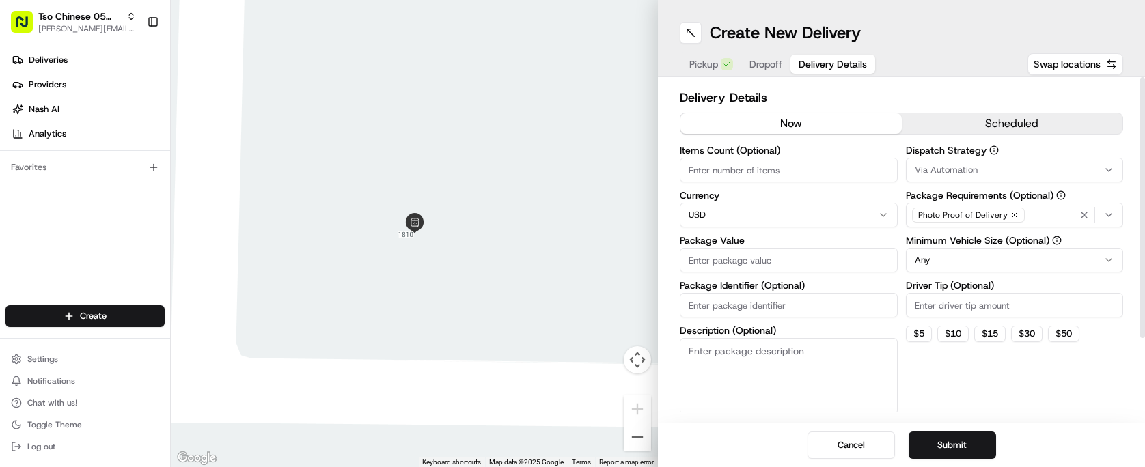
click at [803, 306] on input "Package Identifier (Optional)" at bounding box center [789, 305] width 218 height 25
paste input "LLOVHGT"
type input "LLOVHGT"
click at [930, 307] on input "Driver Tip (Optional)" at bounding box center [1015, 305] width 218 height 25
type input "2.00"
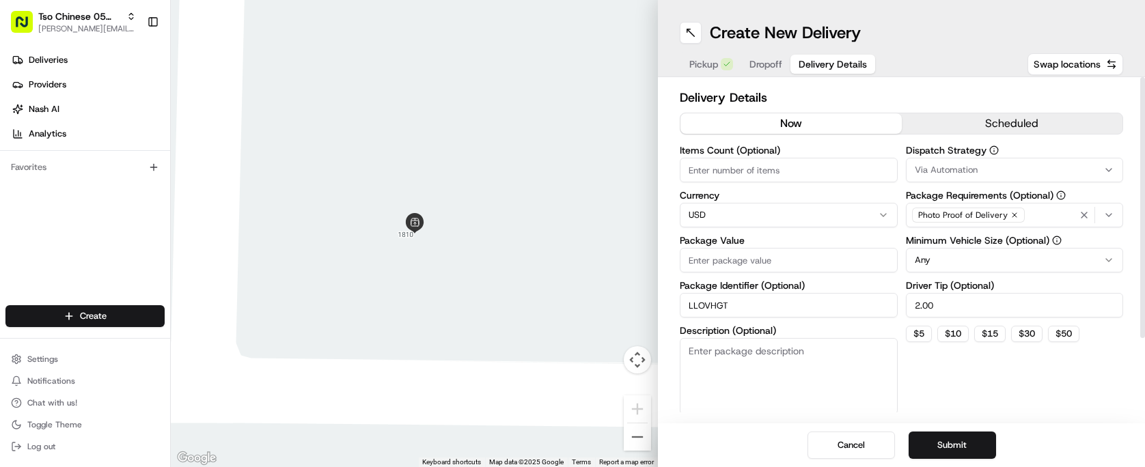
click at [935, 176] on button "Via Automation" at bounding box center [1015, 170] width 218 height 25
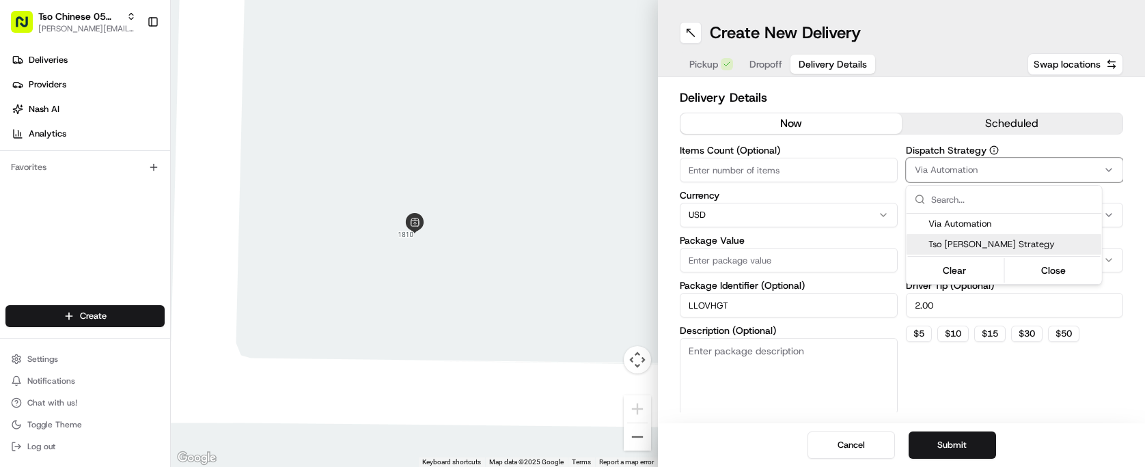
click at [943, 251] on div "Tso [PERSON_NAME] Strategy" at bounding box center [1004, 244] width 195 height 20
click at [804, 163] on html "Tso Chinese 05 Menchaca [EMAIL_ADDRESS][DOMAIN_NAME] Toggle Sidebar Deliveries …" at bounding box center [572, 233] width 1145 height 467
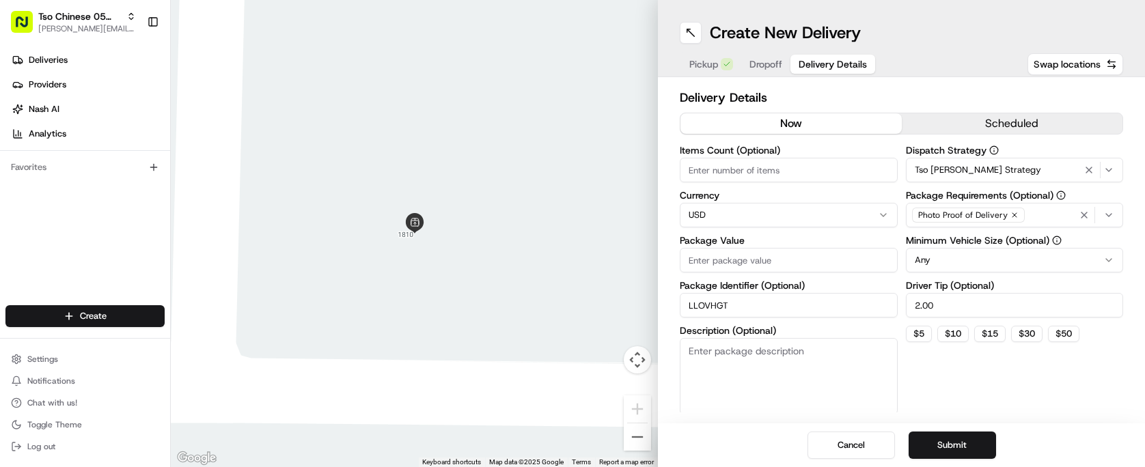
click at [804, 163] on input "Items Count (Optional)" at bounding box center [789, 170] width 218 height 25
type input "5"
type input "6"
click at [780, 254] on input "Package Value" at bounding box center [789, 260] width 218 height 25
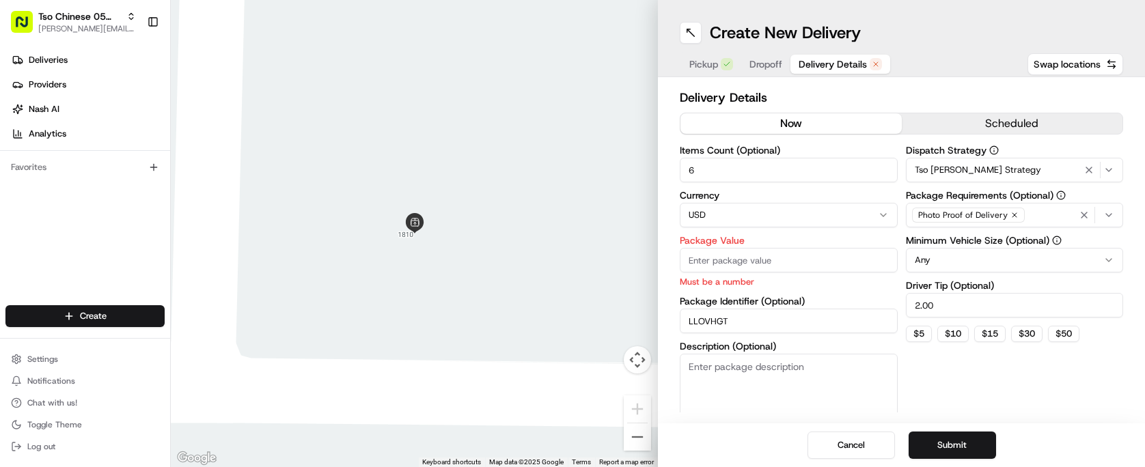
paste input "54.99"
type input "54.99"
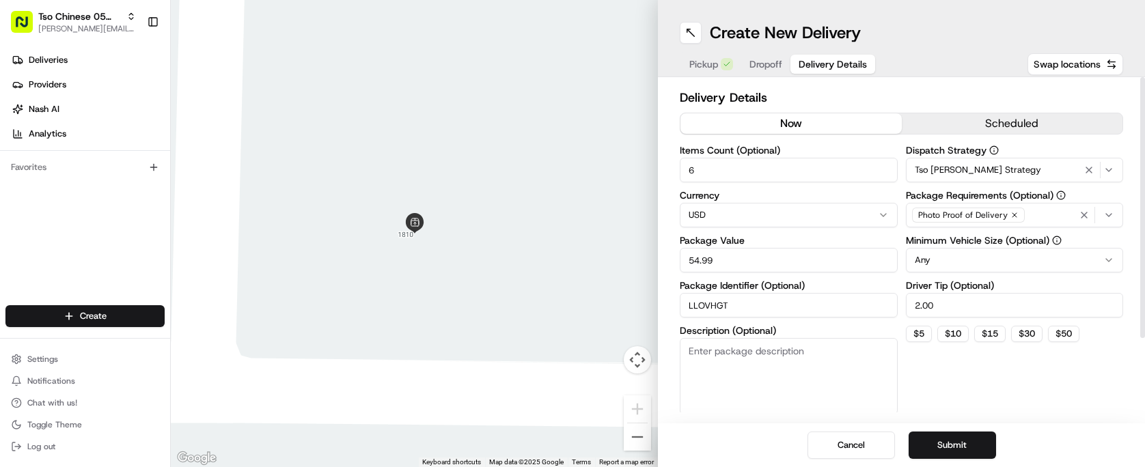
click at [959, 383] on div "Dispatch Strategy Tso [PERSON_NAME] Strategy Package Requirements (Optional) Ph…" at bounding box center [1015, 280] width 218 height 269
click at [769, 76] on div "Pickup Dropoff Delivery Details" at bounding box center [778, 64] width 197 height 25
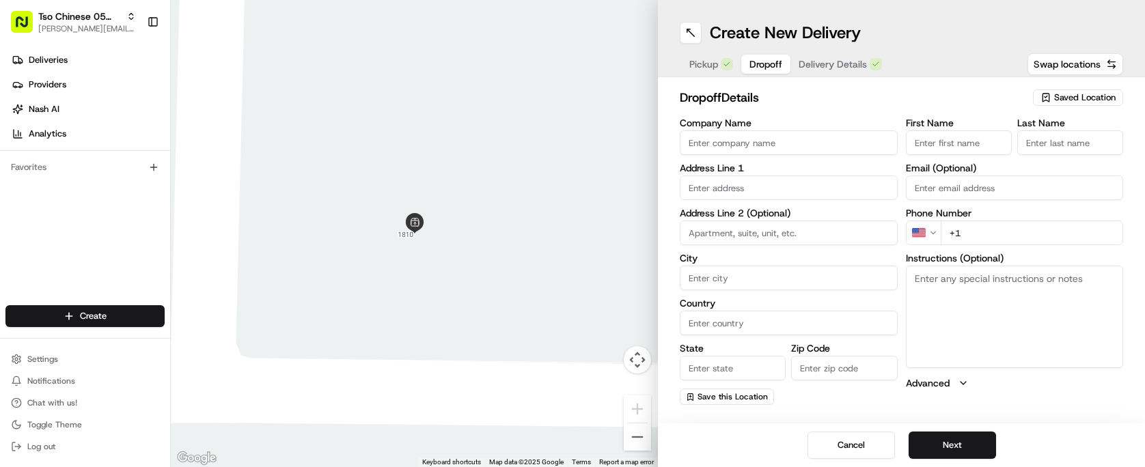
click at [769, 68] on span "Dropoff" at bounding box center [765, 64] width 33 height 14
click at [833, 195] on input "text" at bounding box center [789, 188] width 218 height 25
paste input "[STREET_ADDRESS][PERSON_NAME]"
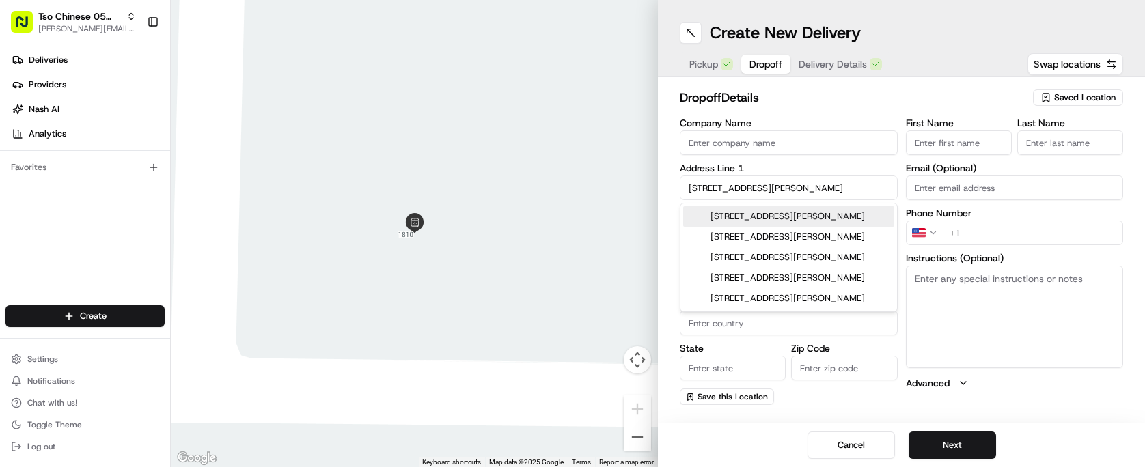
click at [825, 216] on div "[STREET_ADDRESS][PERSON_NAME]" at bounding box center [788, 216] width 211 height 20
type input "[STREET_ADDRESS][PERSON_NAME]"
type input "Austin"
type input "[GEOGRAPHIC_DATA]"
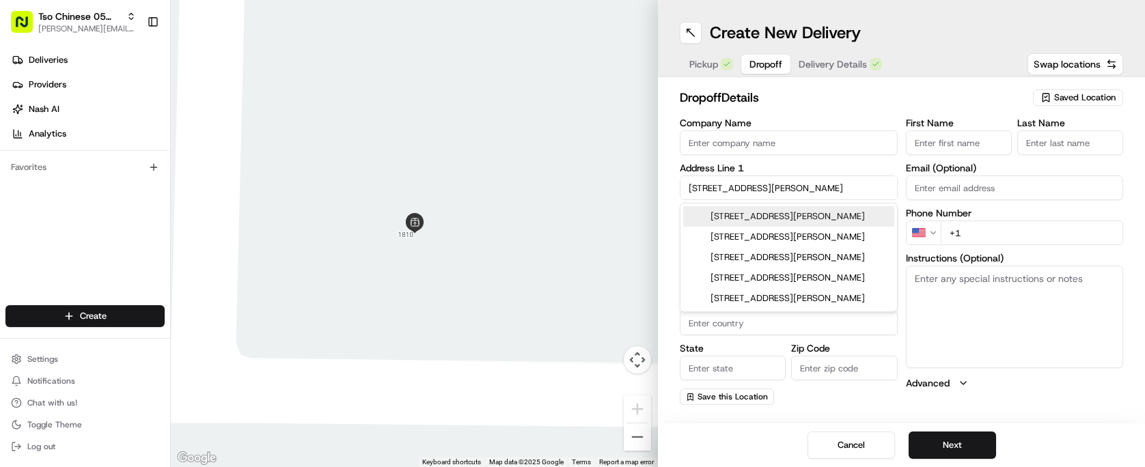
type input "78748"
type input "[STREET_ADDRESS][PERSON_NAME]"
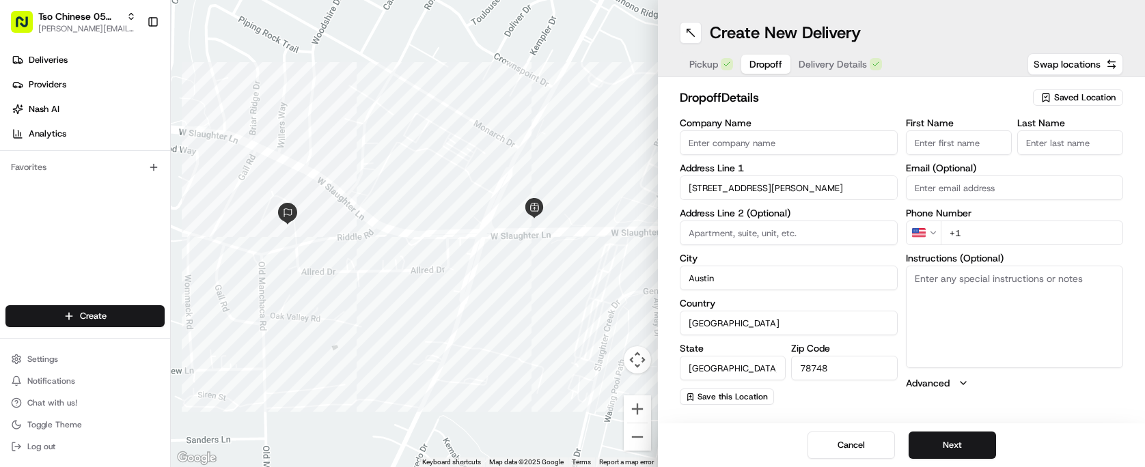
click at [961, 317] on textarea "Instructions (Optional)" at bounding box center [1015, 317] width 218 height 102
paste textarea "Unit B"
type textarea "Unit B"
click at [939, 143] on input "First Name" at bounding box center [959, 142] width 106 height 25
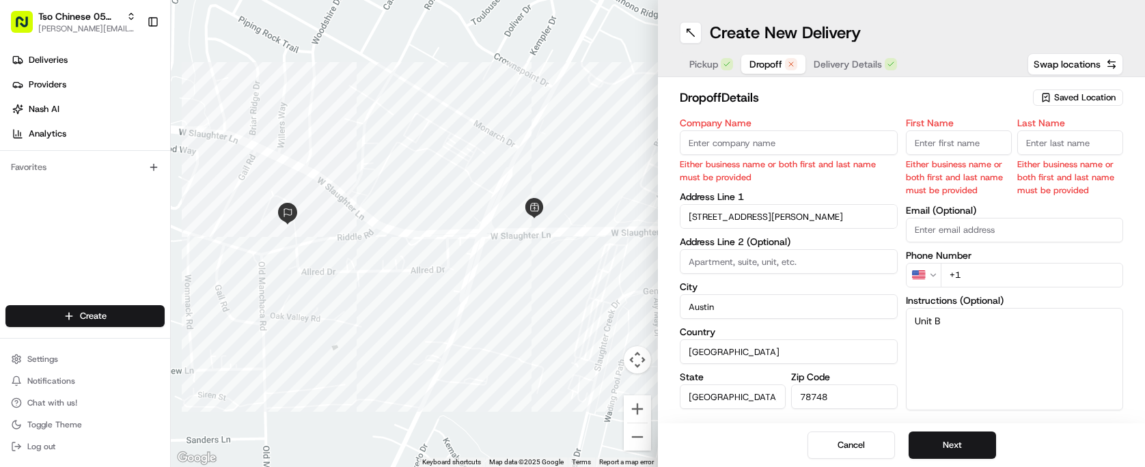
paste input "[PERSON_NAME]"
type input "[PERSON_NAME]"
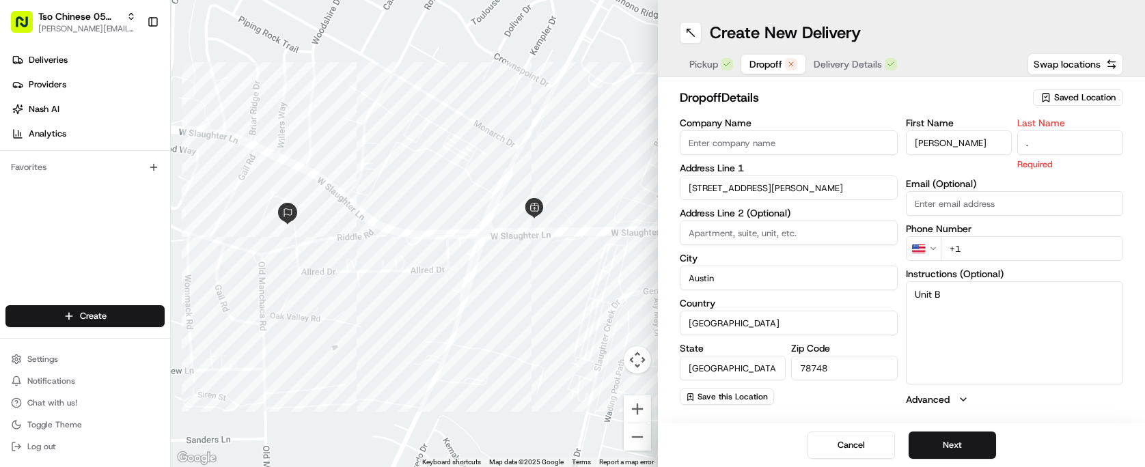
type input "."
click at [892, 110] on div "dropoff Details Saved Location" at bounding box center [901, 100] width 443 height 25
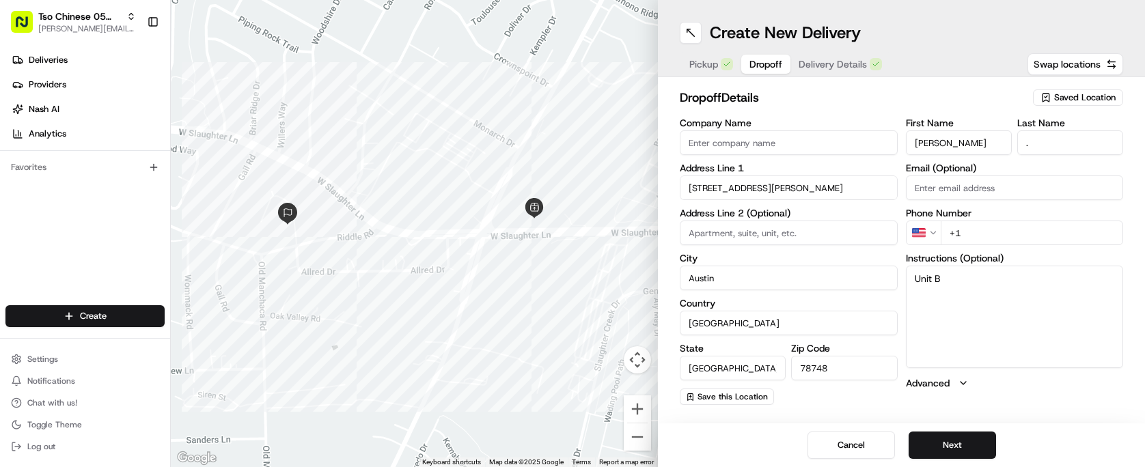
click at [1004, 230] on input "+1" at bounding box center [1032, 233] width 183 height 25
paste input "[PHONE_NUMBER]"
type input "[PHONE_NUMBER]"
click at [828, 101] on h2 "dropoff Details" at bounding box center [852, 97] width 345 height 19
click at [960, 443] on button "Next" at bounding box center [952, 445] width 87 height 27
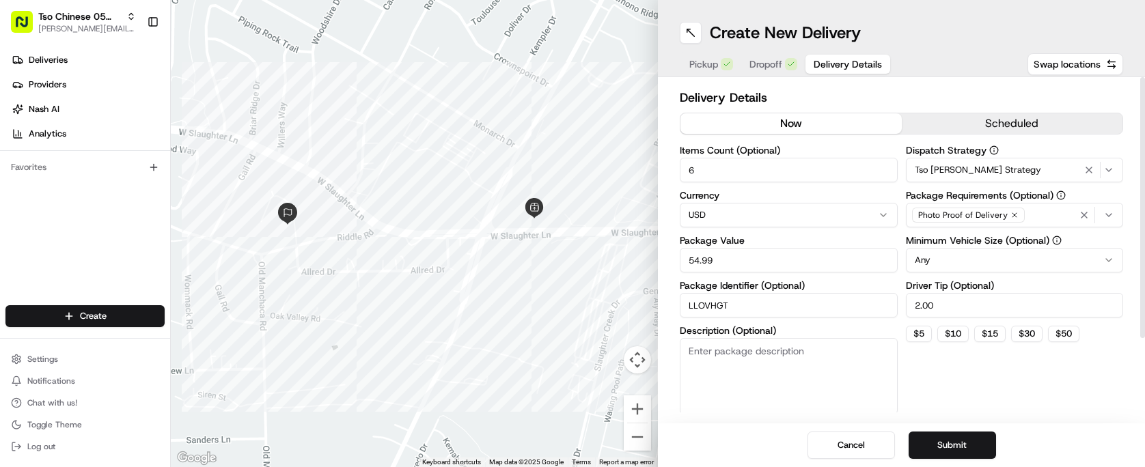
click at [889, 92] on h2 "Delivery Details" at bounding box center [901, 97] width 443 height 19
click at [964, 452] on button "Submit" at bounding box center [952, 445] width 87 height 27
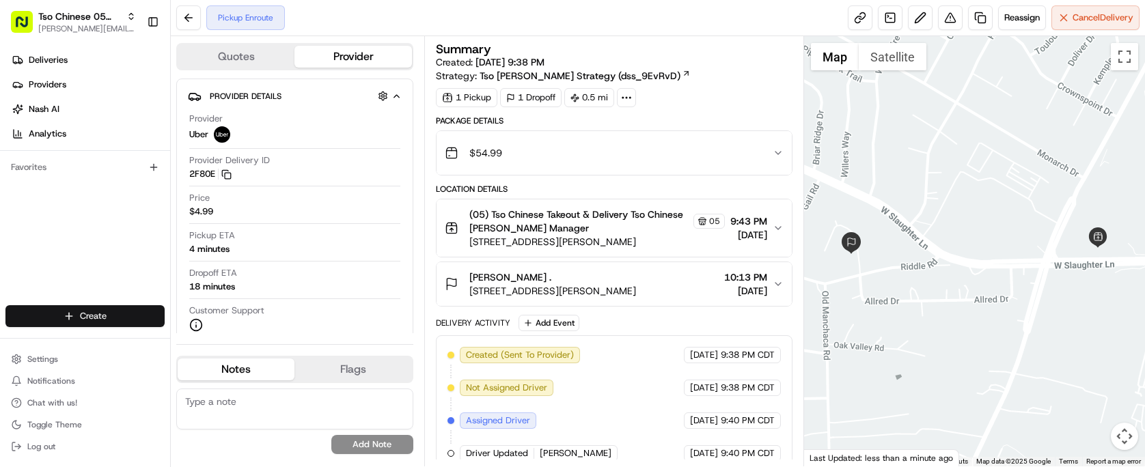
click at [89, 312] on html "Tso Chinese 05 Menchaca [EMAIL_ADDRESS][DOMAIN_NAME] Toggle Sidebar Deliveries …" at bounding box center [572, 233] width 1145 height 467
click at [228, 339] on link "Delivery" at bounding box center [247, 341] width 152 height 25
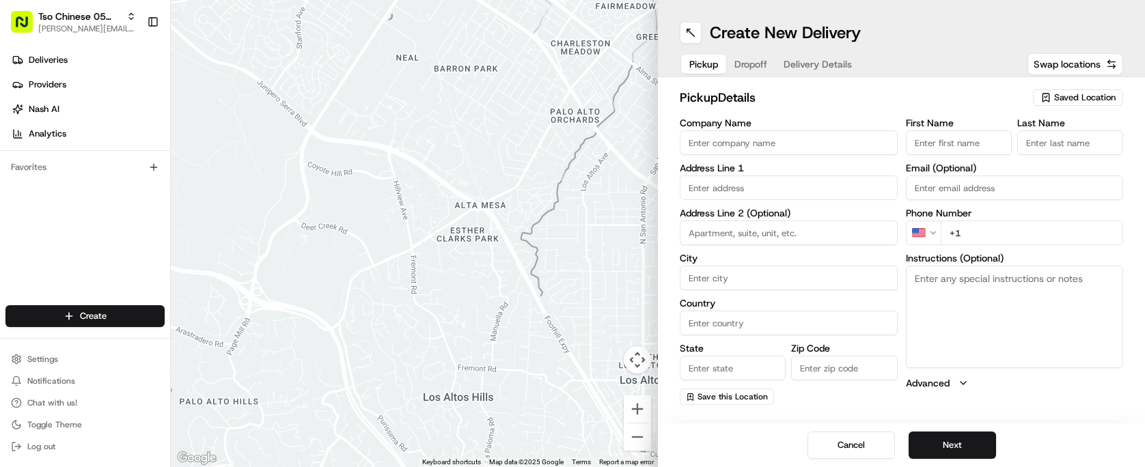
click at [1060, 102] on span "Saved Location" at bounding box center [1084, 98] width 61 height 12
click at [1023, 155] on span "(05) Tso Chinese Takeout & Delivery (05)" at bounding box center [1055, 149] width 168 height 12
type input "(05) Tso Chinese Takeout & Delivery"
type input "[STREET_ADDRESS][PERSON_NAME]"
type input "Ste 100"
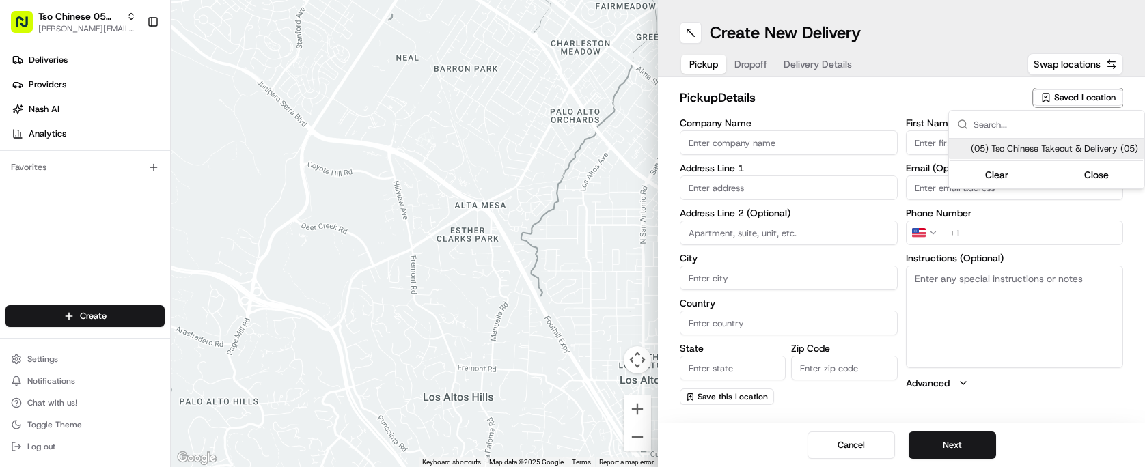
type input "Austin"
type input "US"
type input "[GEOGRAPHIC_DATA]"
type input "78748"
type input "Tso Chinese"
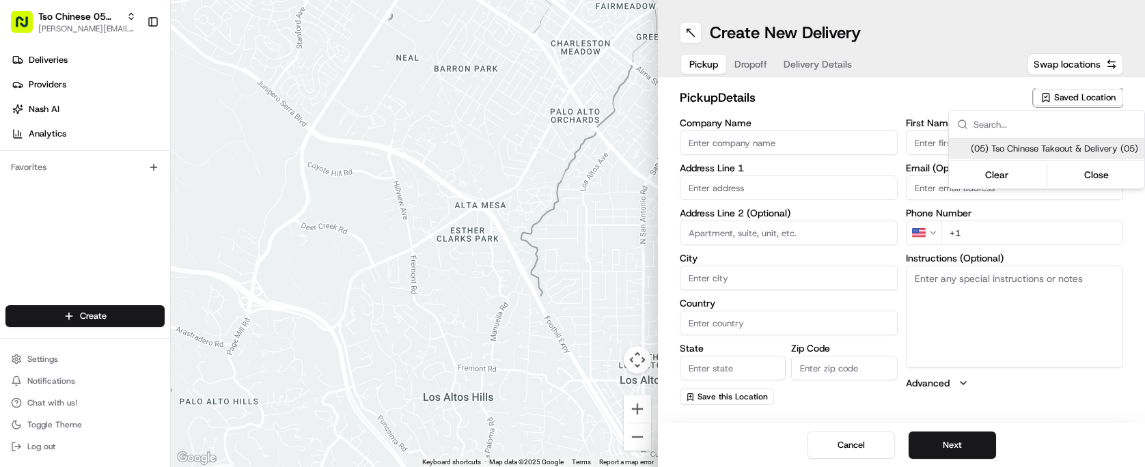
type input "[PERSON_NAME] Manager"
type input "[EMAIL_ADDRESS][DOMAIN_NAME]"
type input "[PHONE_NUMBER]"
type textarea "Submit a picture displaying address & food as Proof of Delivery. Envía una foto…"
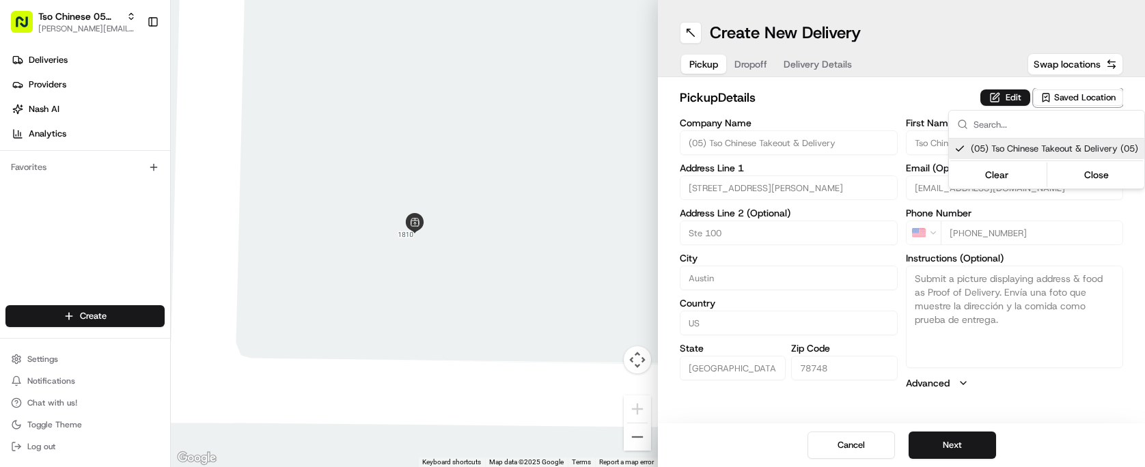
click at [825, 74] on html "Tso Chinese 05 Menchaca [EMAIL_ADDRESS][DOMAIN_NAME] Toggle Sidebar Deliveries …" at bounding box center [572, 233] width 1145 height 467
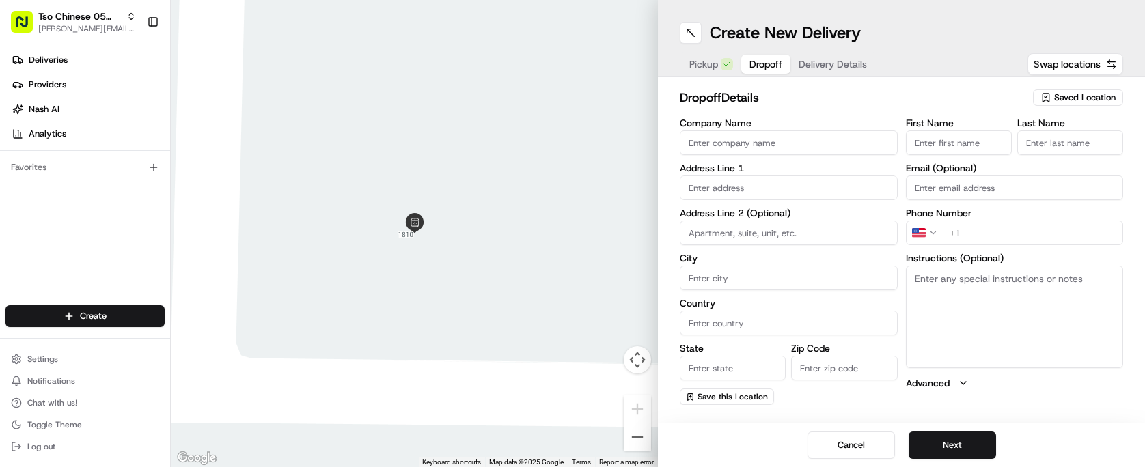
click at [759, 68] on span "Dropoff" at bounding box center [765, 64] width 33 height 14
click at [842, 67] on span "Delivery Details" at bounding box center [833, 64] width 68 height 14
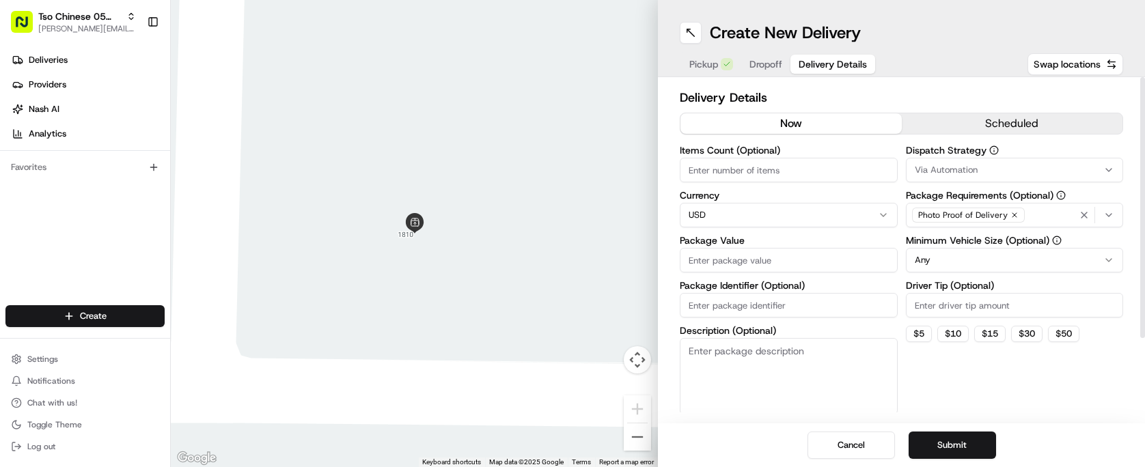
click at [771, 303] on input "Package Identifier (Optional)" at bounding box center [789, 305] width 218 height 25
paste input "1S0FFXA"
type input "1S0FFXA"
click at [979, 298] on input "Driver Tip (Optional)" at bounding box center [1015, 305] width 218 height 25
type input "2"
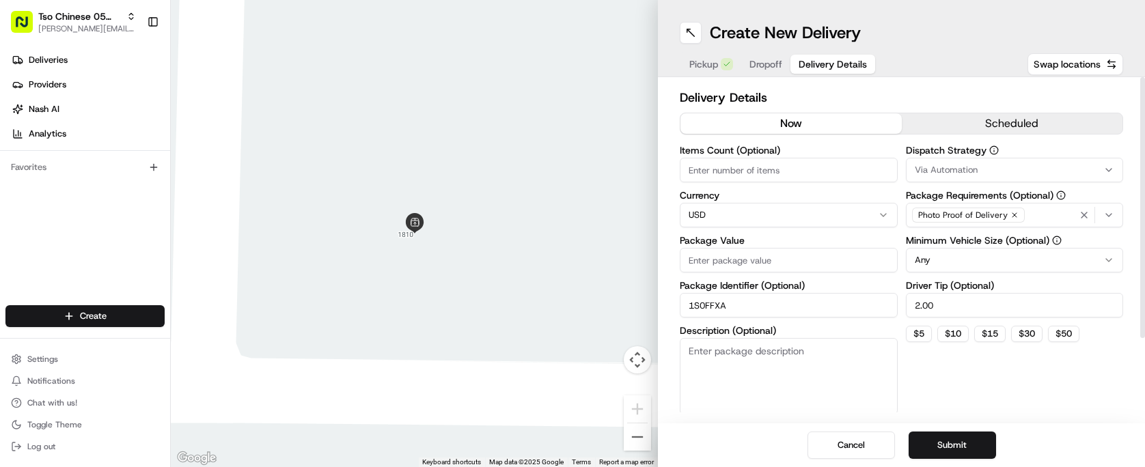
type input "2.00"
click at [979, 163] on button "Via Automation" at bounding box center [1015, 170] width 218 height 25
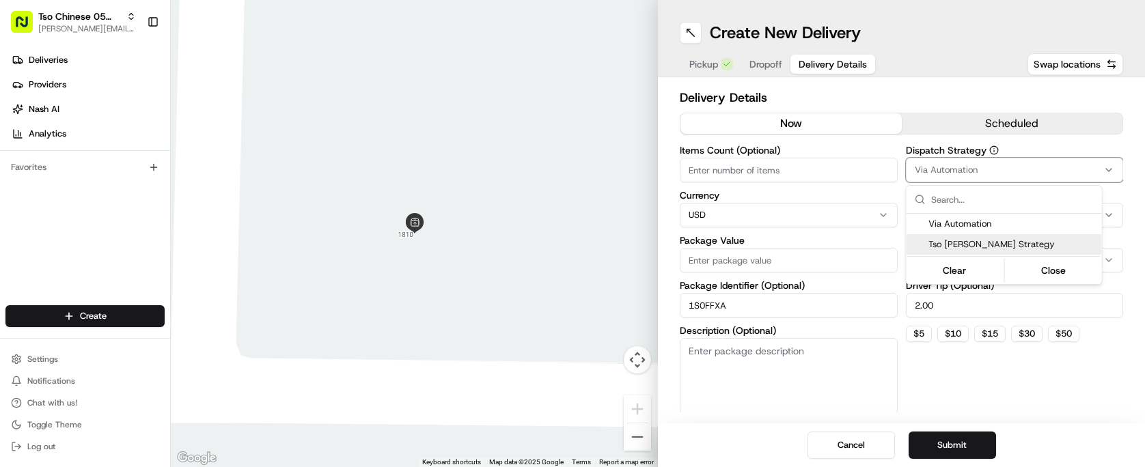
click at [1006, 239] on span "Tso [PERSON_NAME] Strategy" at bounding box center [1012, 244] width 168 height 12
click at [824, 171] on html "Tso Chinese 05 Menchaca [EMAIL_ADDRESS][DOMAIN_NAME] Toggle Sidebar Deliveries …" at bounding box center [572, 233] width 1145 height 467
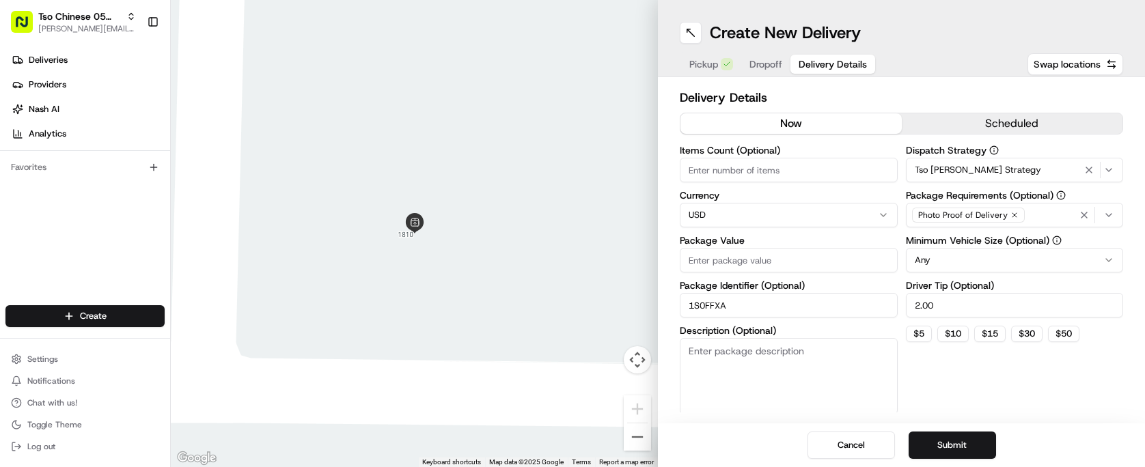
click at [824, 171] on input "Items Count (Optional)" at bounding box center [789, 170] width 218 height 25
type input "4"
click at [799, 264] on input "Package Value" at bounding box center [789, 260] width 218 height 25
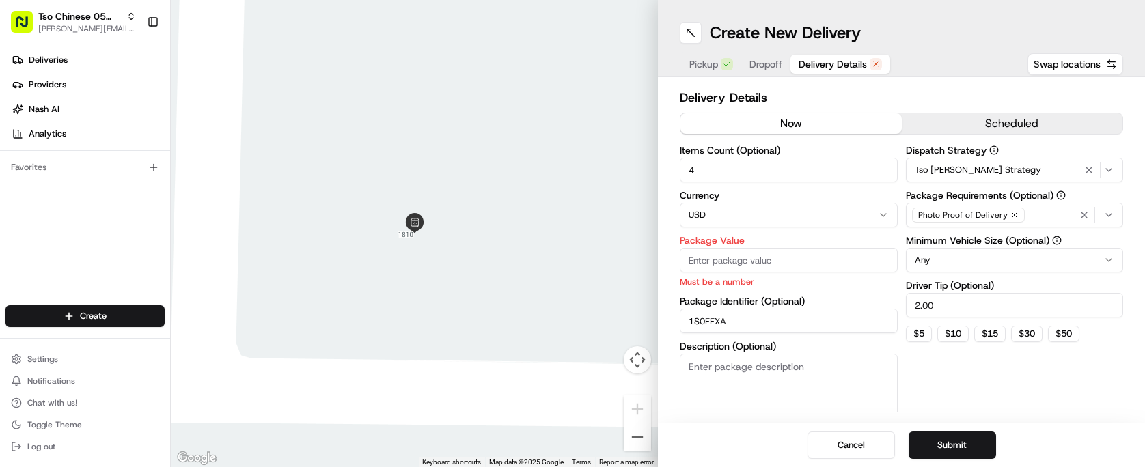
paste input "48.82"
type input "48.82"
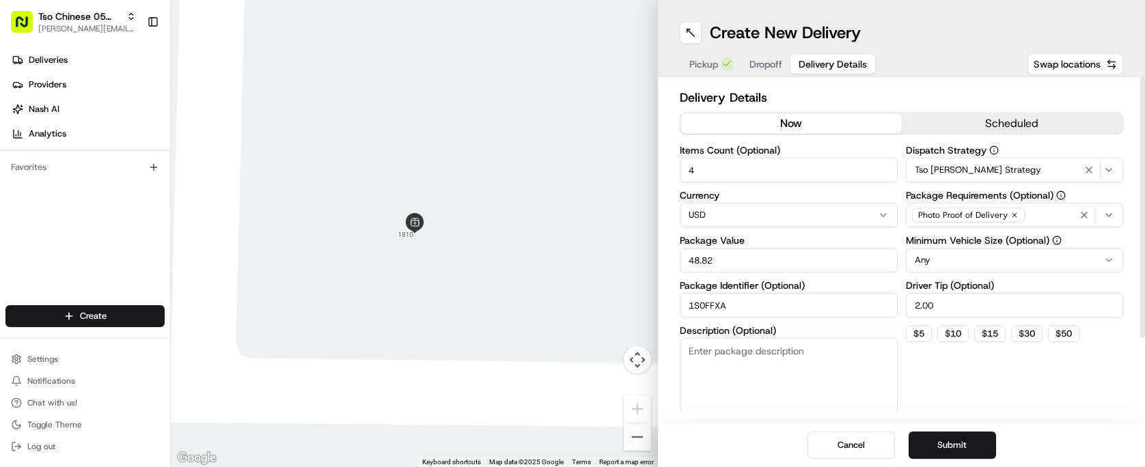
click at [917, 90] on h2 "Delivery Details" at bounding box center [901, 97] width 443 height 19
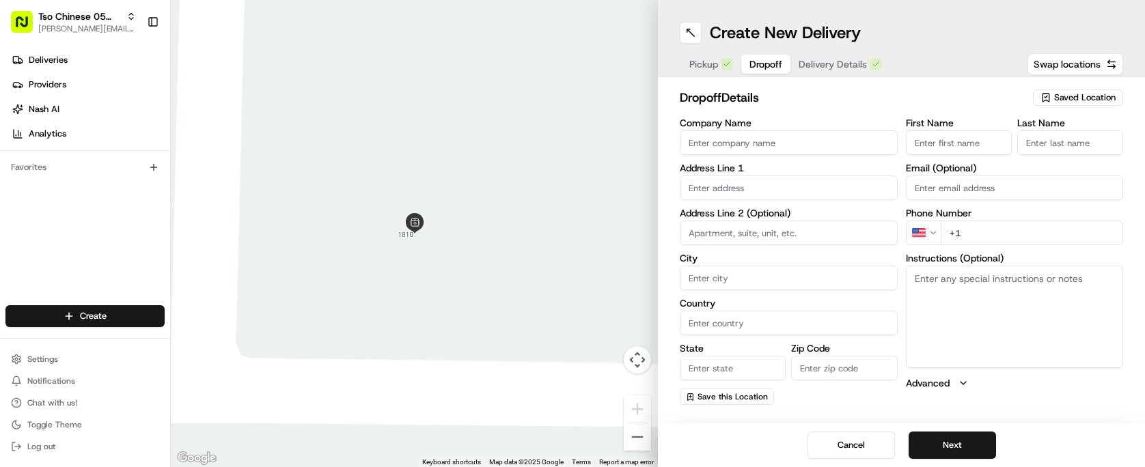
click at [779, 69] on span "Dropoff" at bounding box center [765, 64] width 33 height 14
click at [788, 184] on input "text" at bounding box center [789, 188] width 218 height 25
paste input "712 Sly Pass"
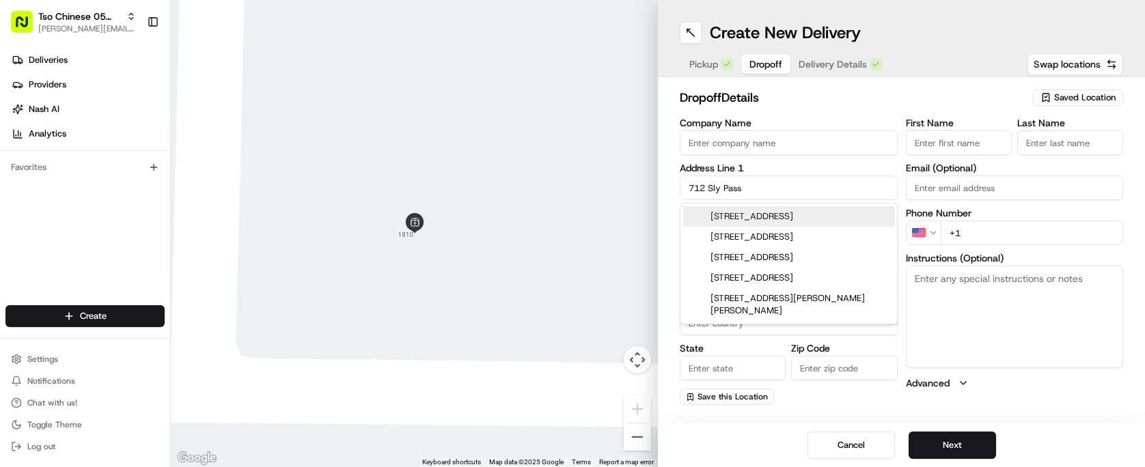
click at [817, 211] on div "[STREET_ADDRESS]" at bounding box center [788, 216] width 211 height 20
type input "[STREET_ADDRESS]"
type input "Austin"
type input "[GEOGRAPHIC_DATA]"
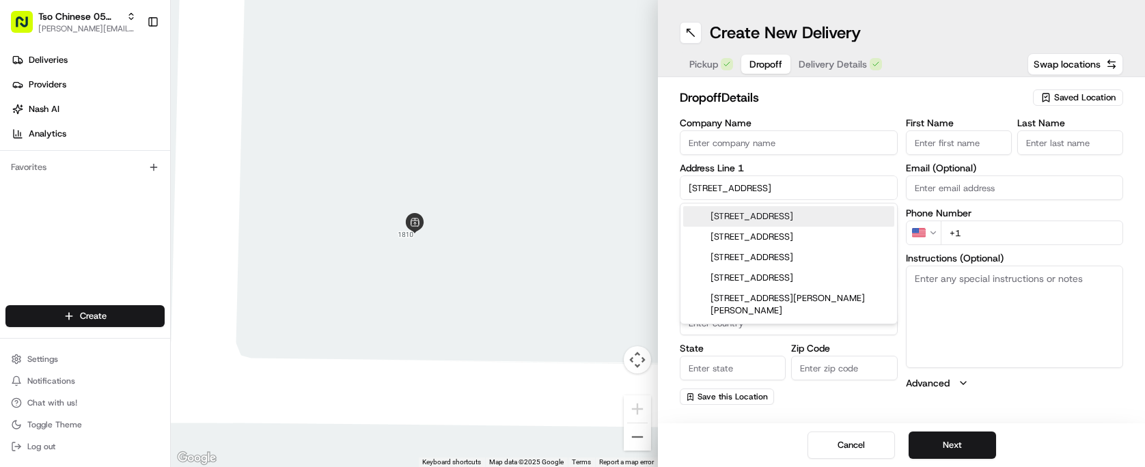
type input "78748"
type input "712 Sly Pass"
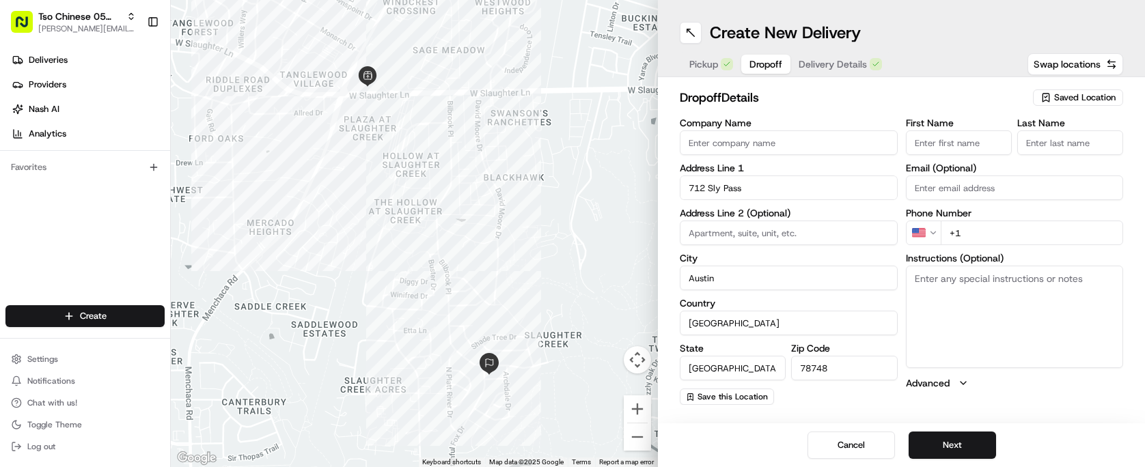
click at [984, 142] on input "First Name" at bounding box center [959, 142] width 106 height 25
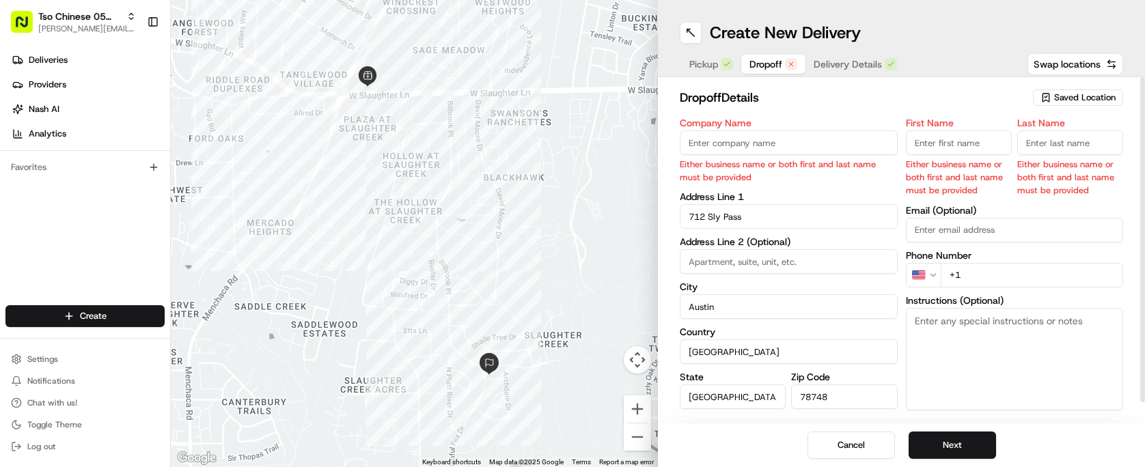
paste input "[PERSON_NAME]"
type input "[PERSON_NAME]"
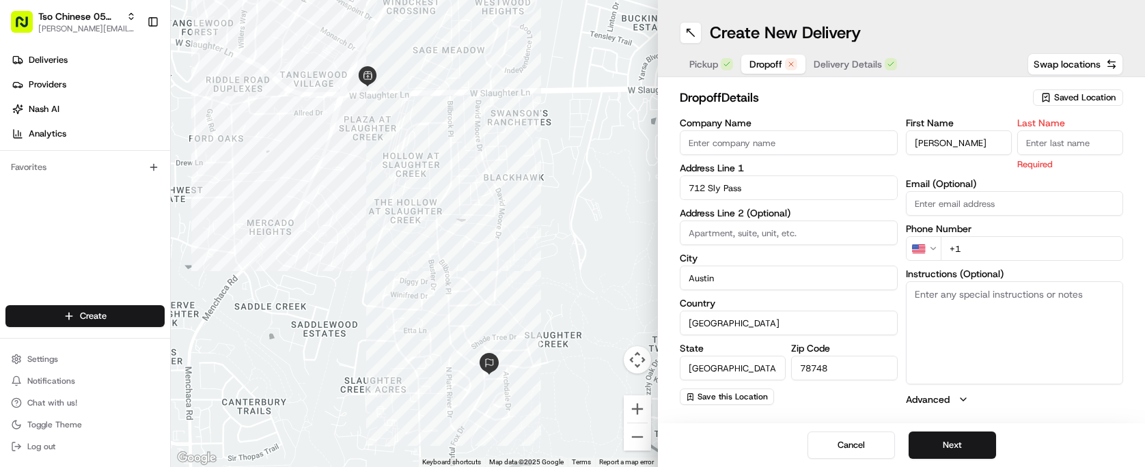
type input "."
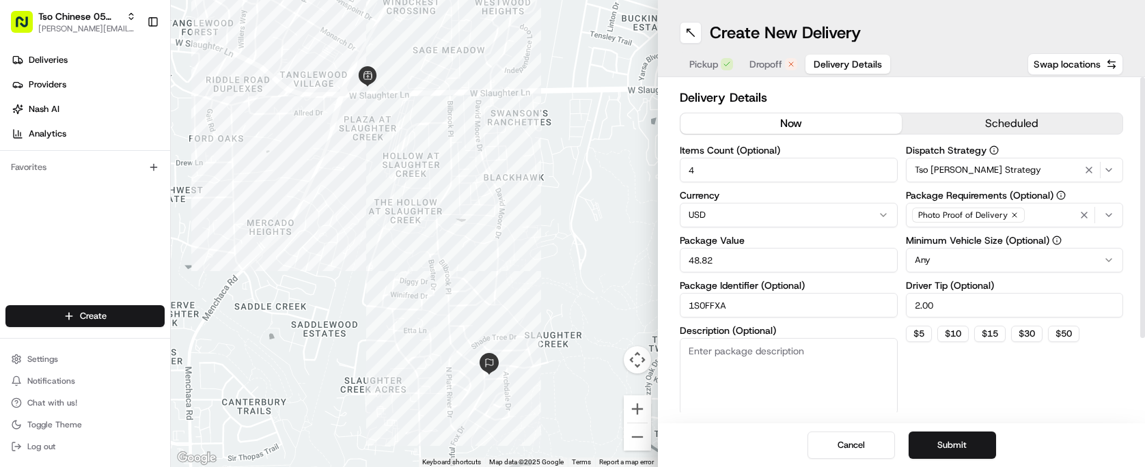
click at [888, 73] on div "Pickup Dropoff Delivery Details" at bounding box center [786, 64] width 212 height 25
